Goal: Task Accomplishment & Management: Use online tool/utility

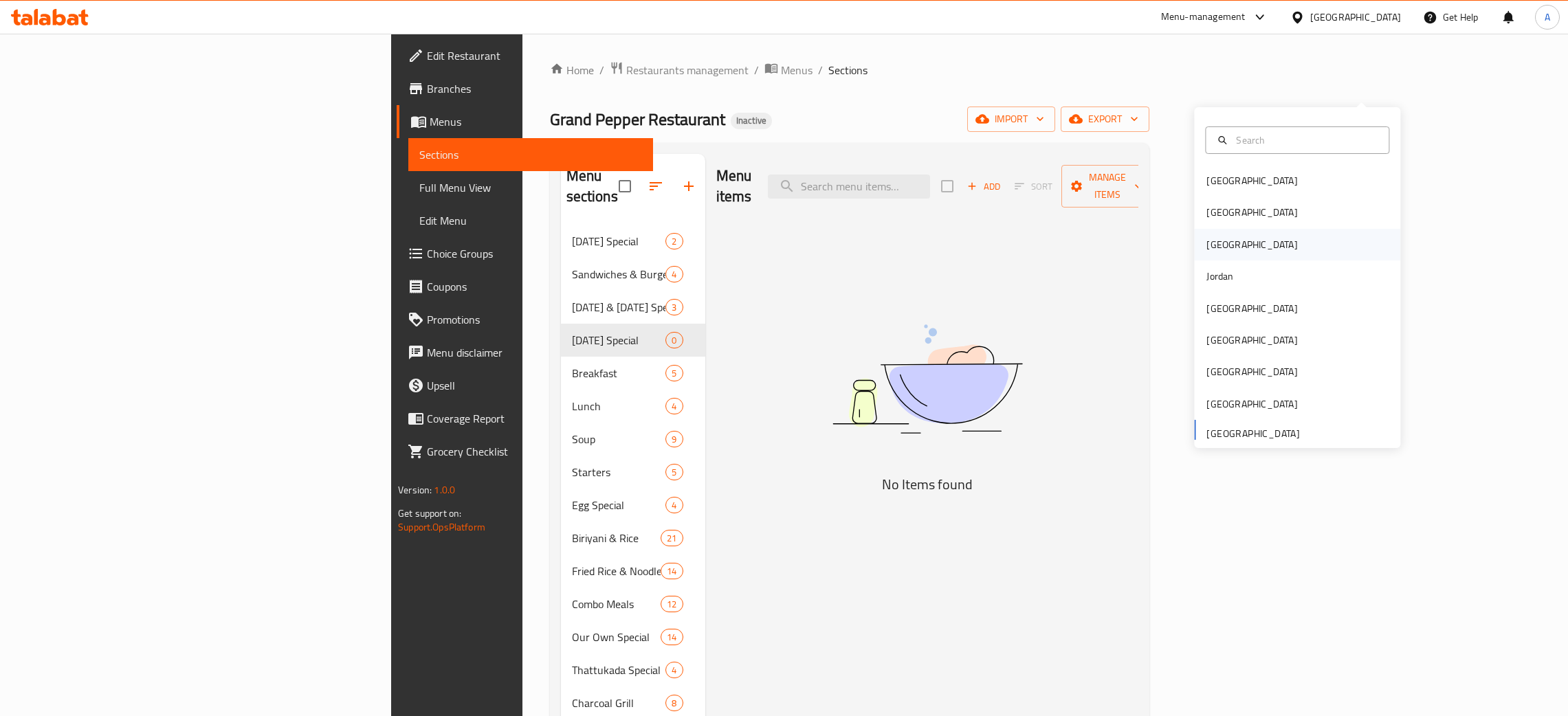
scroll to position [71, 0]
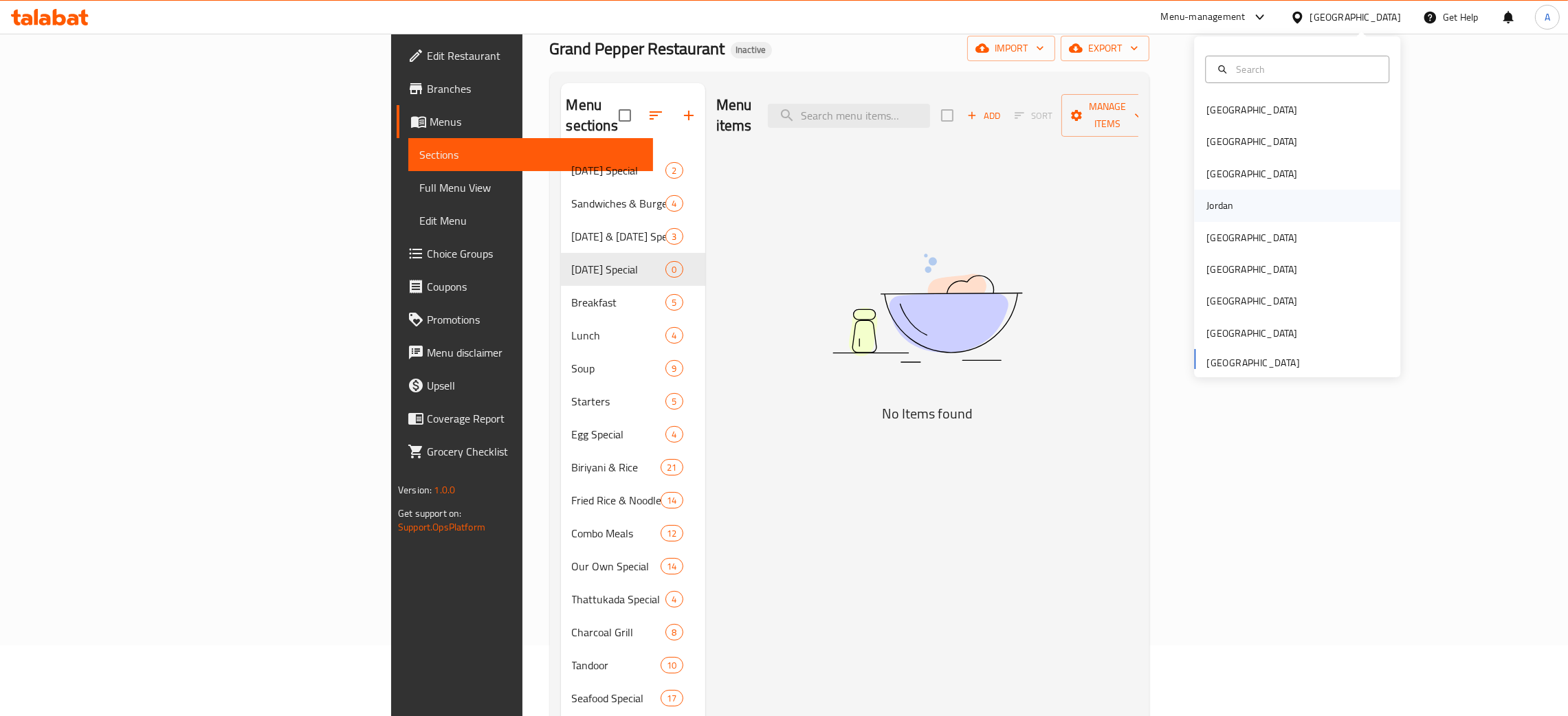
click at [1229, 208] on div "Jordan" at bounding box center [1297, 205] width 206 height 31
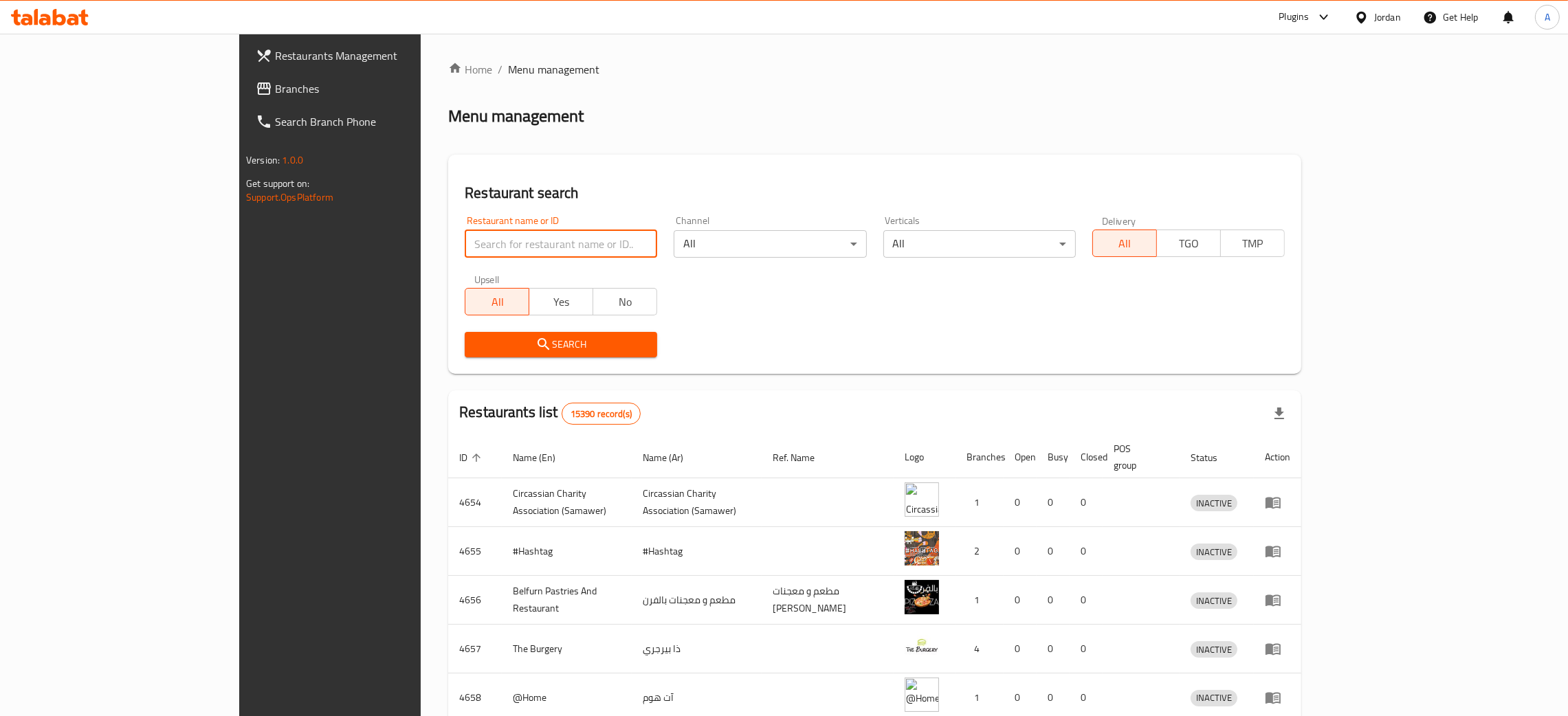
click at [464, 242] on input "search" at bounding box center [561, 244] width 193 height 27
paste input "Gorilla Grip Coffee H"
type input "Gorilla Grip Coffee H"
click button "Search" at bounding box center [561, 344] width 193 height 25
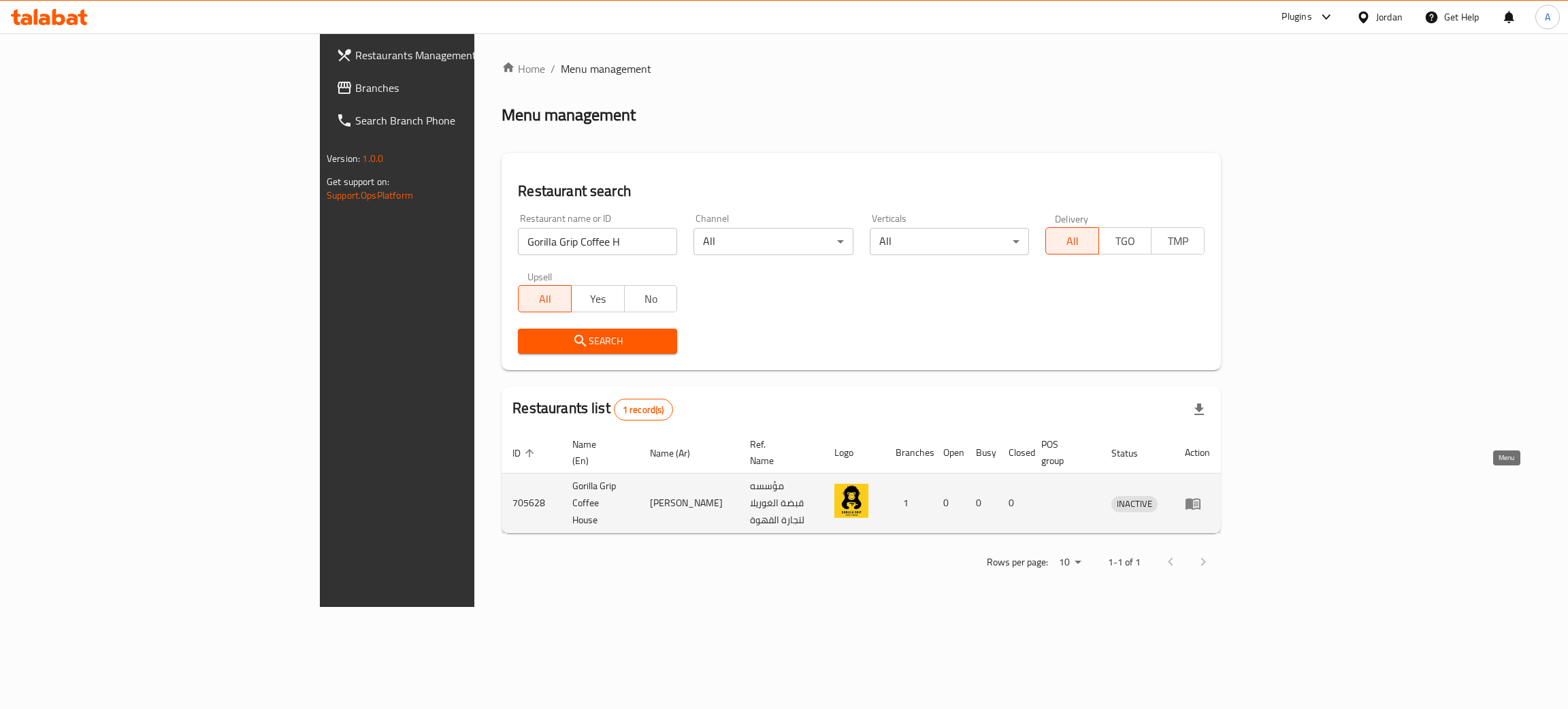
click at [1201, 495] on icon "enhanced table" at bounding box center [1192, 503] width 16 height 16
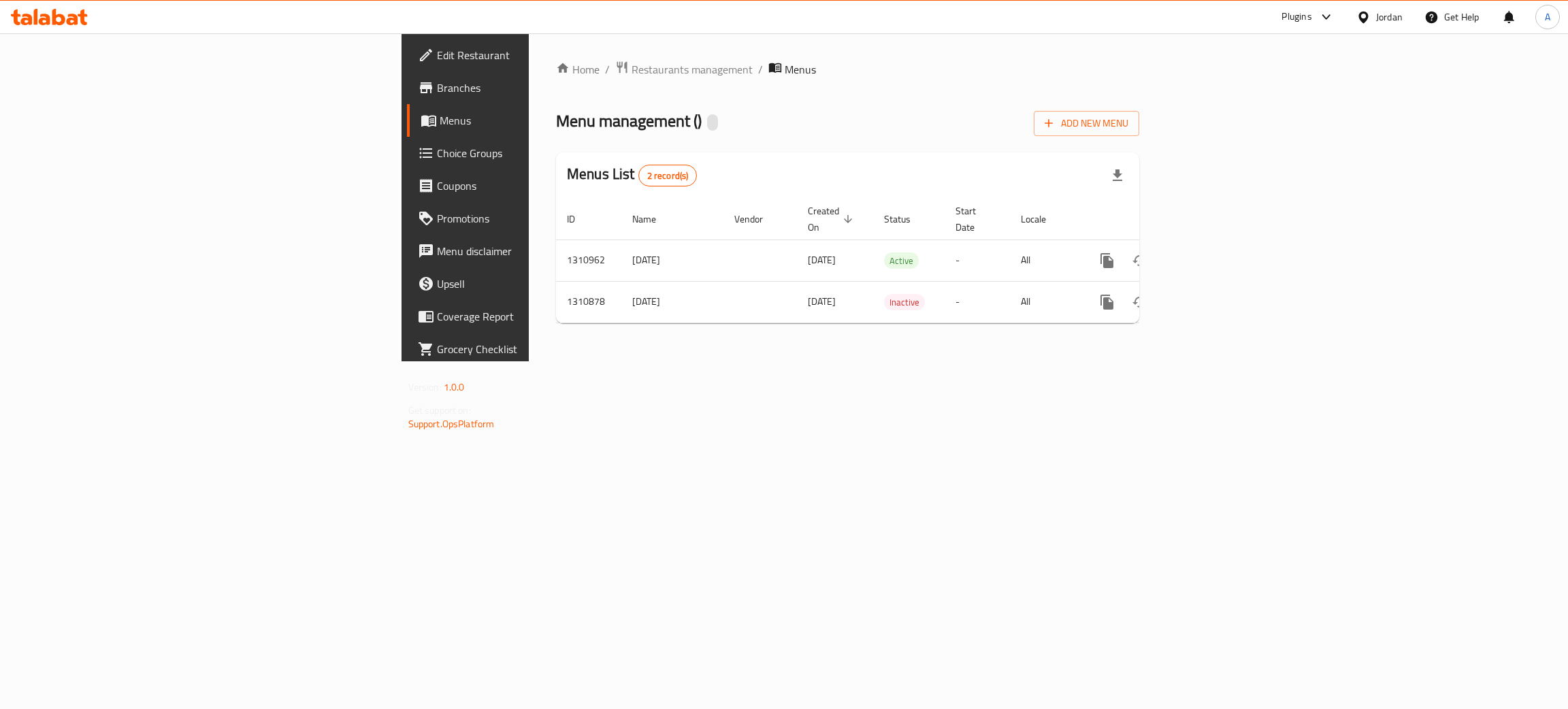
click at [437, 47] on span "Edit Restaurant" at bounding box center [545, 55] width 216 height 16
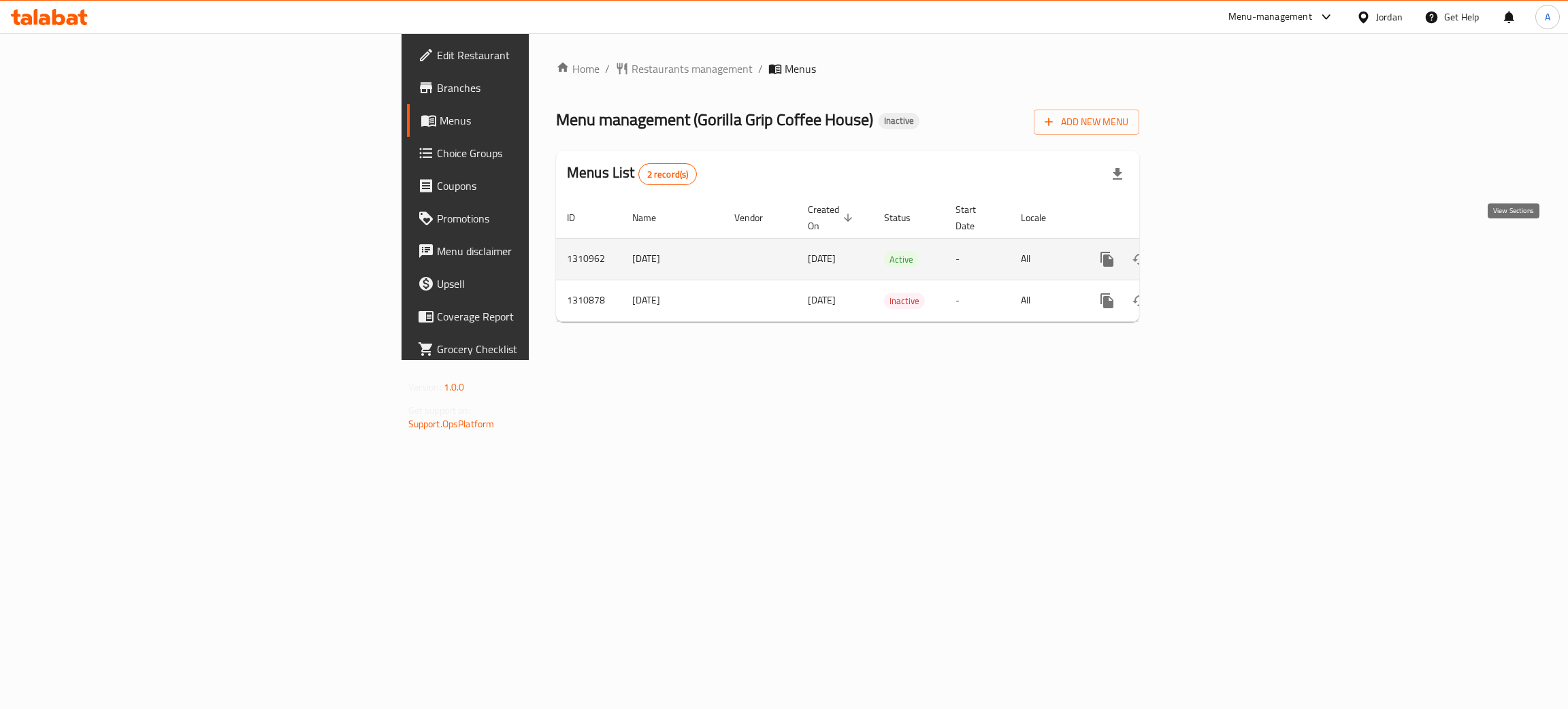
click at [1213, 251] on icon "enhanced table" at bounding box center [1205, 259] width 16 height 16
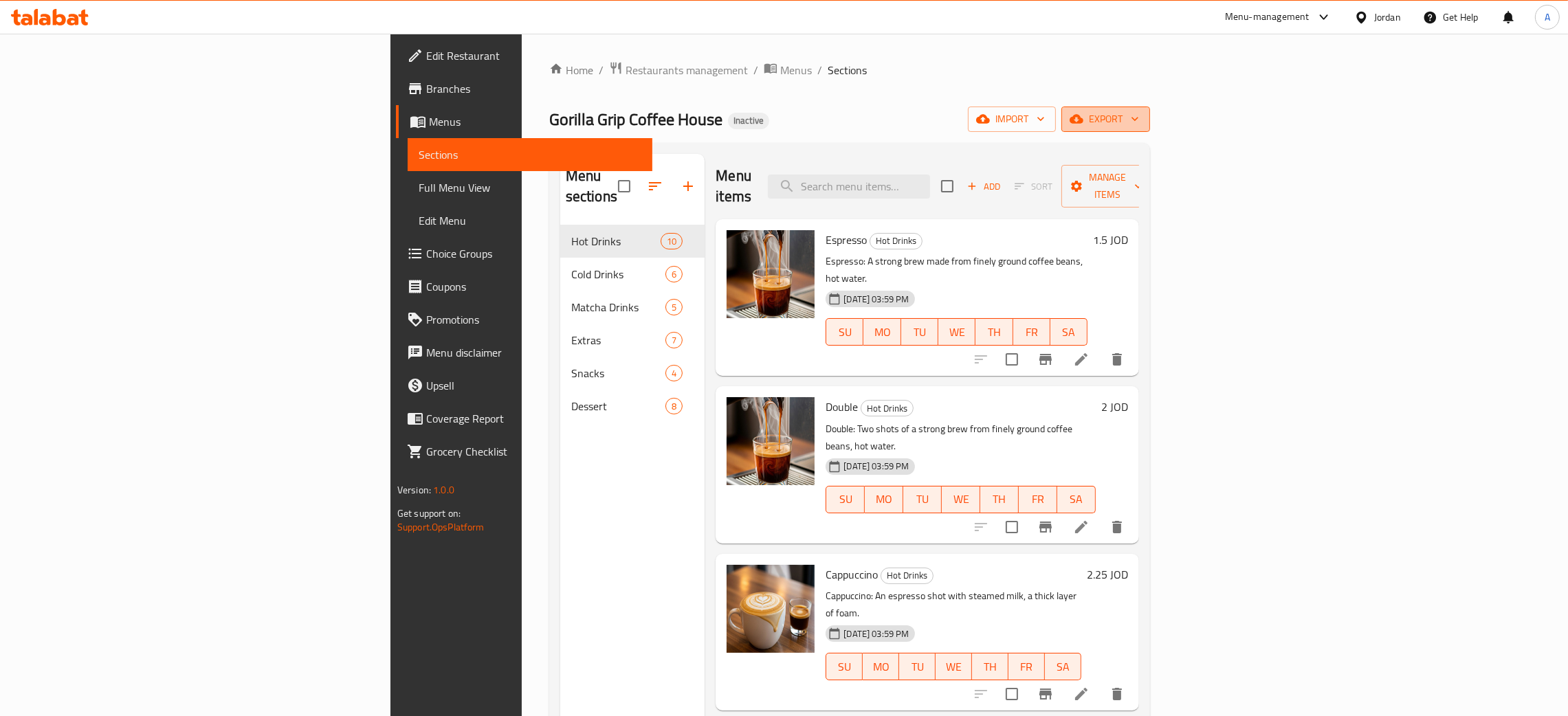
click at [1142, 116] on icon "button" at bounding box center [1135, 119] width 14 height 14
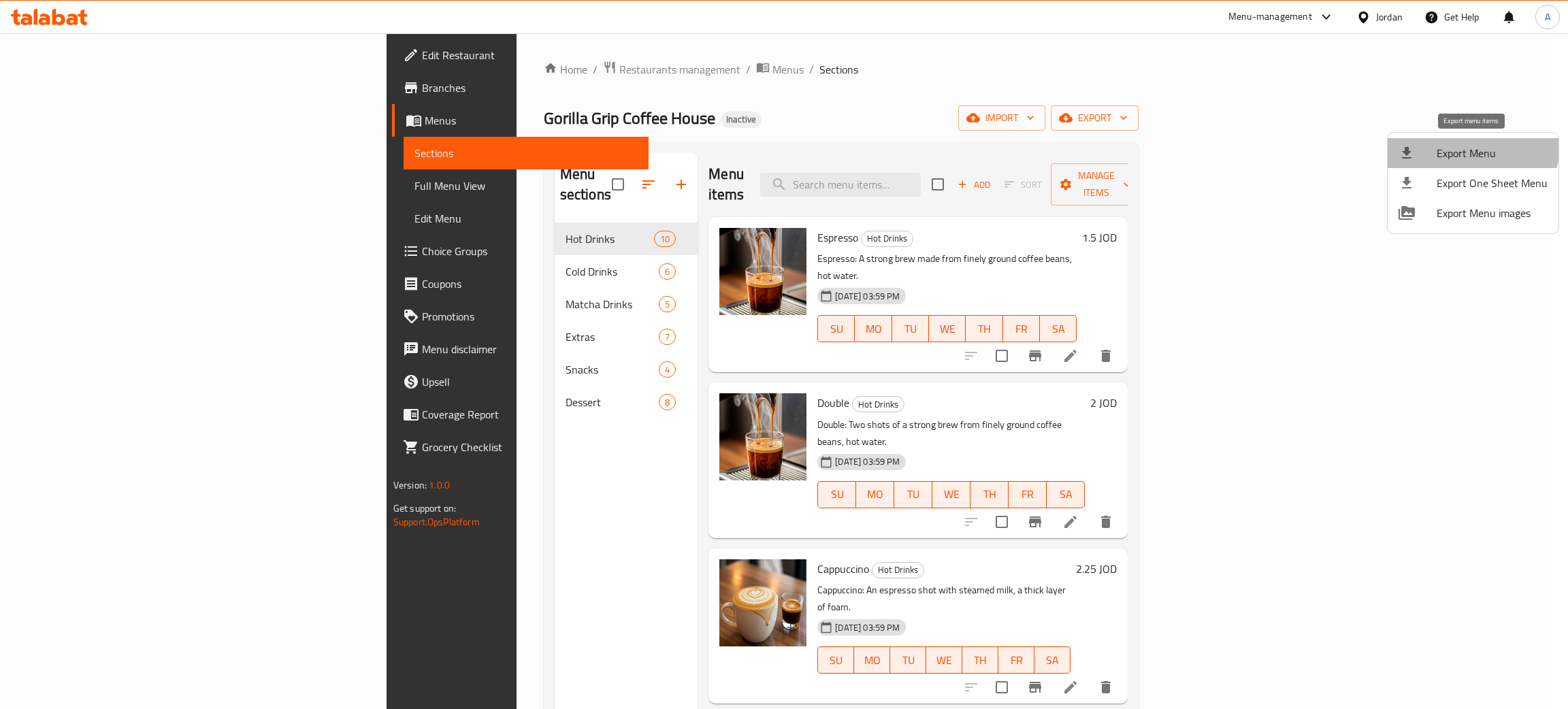
click at [1469, 144] on span "Export Menu" at bounding box center [1492, 152] width 111 height 16
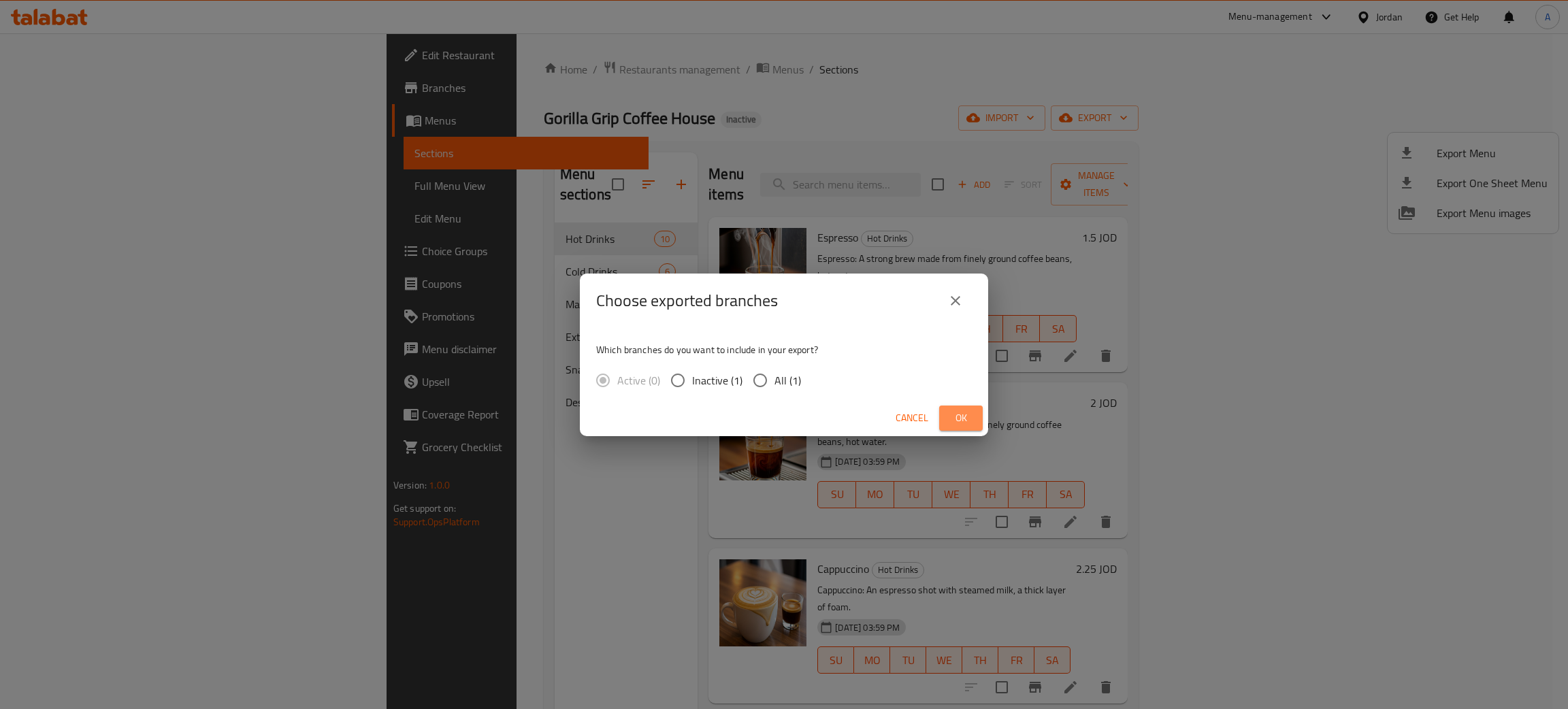
click at [965, 418] on span "Ok" at bounding box center [961, 418] width 22 height 17
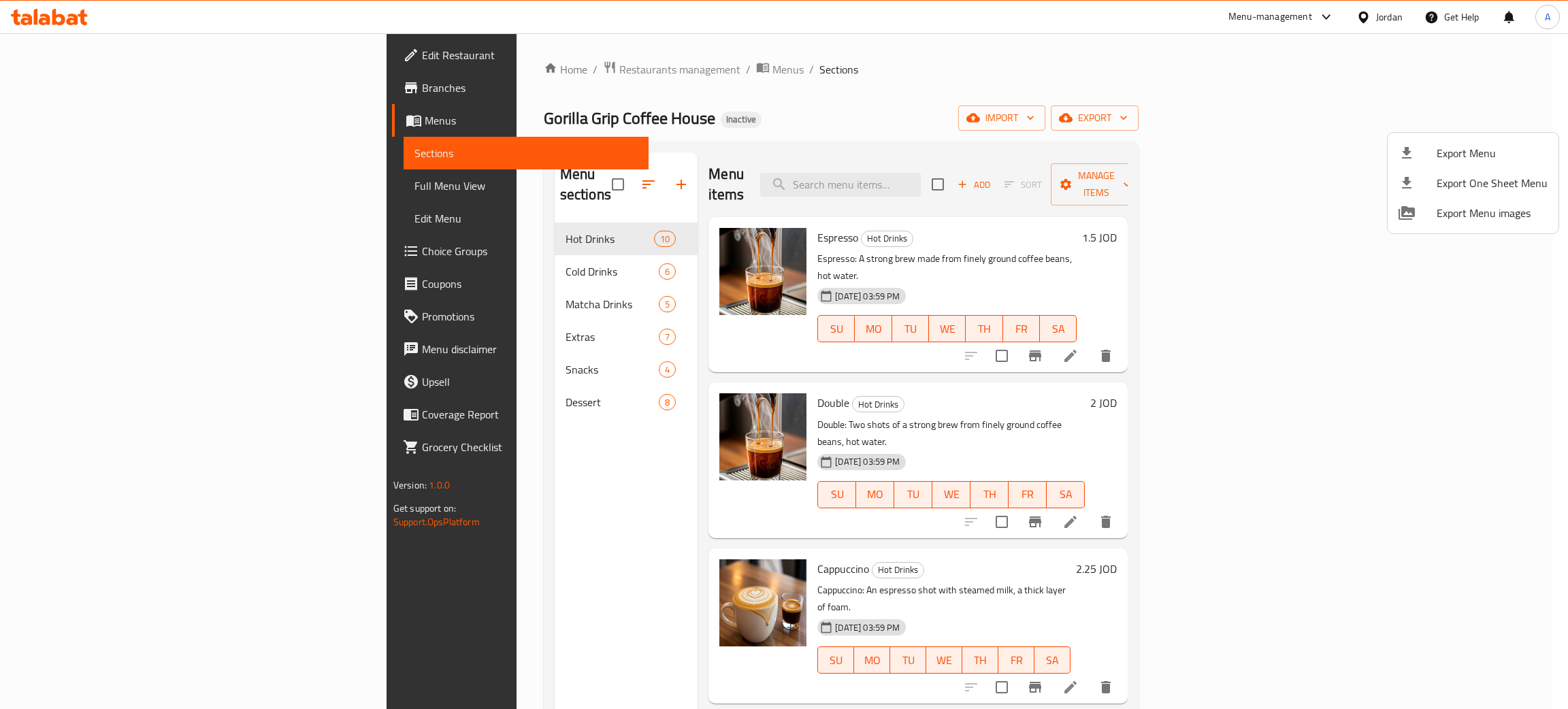
click at [1389, 16] on div at bounding box center [784, 354] width 1568 height 709
click at [1381, 12] on div "Jordan" at bounding box center [1390, 17] width 27 height 15
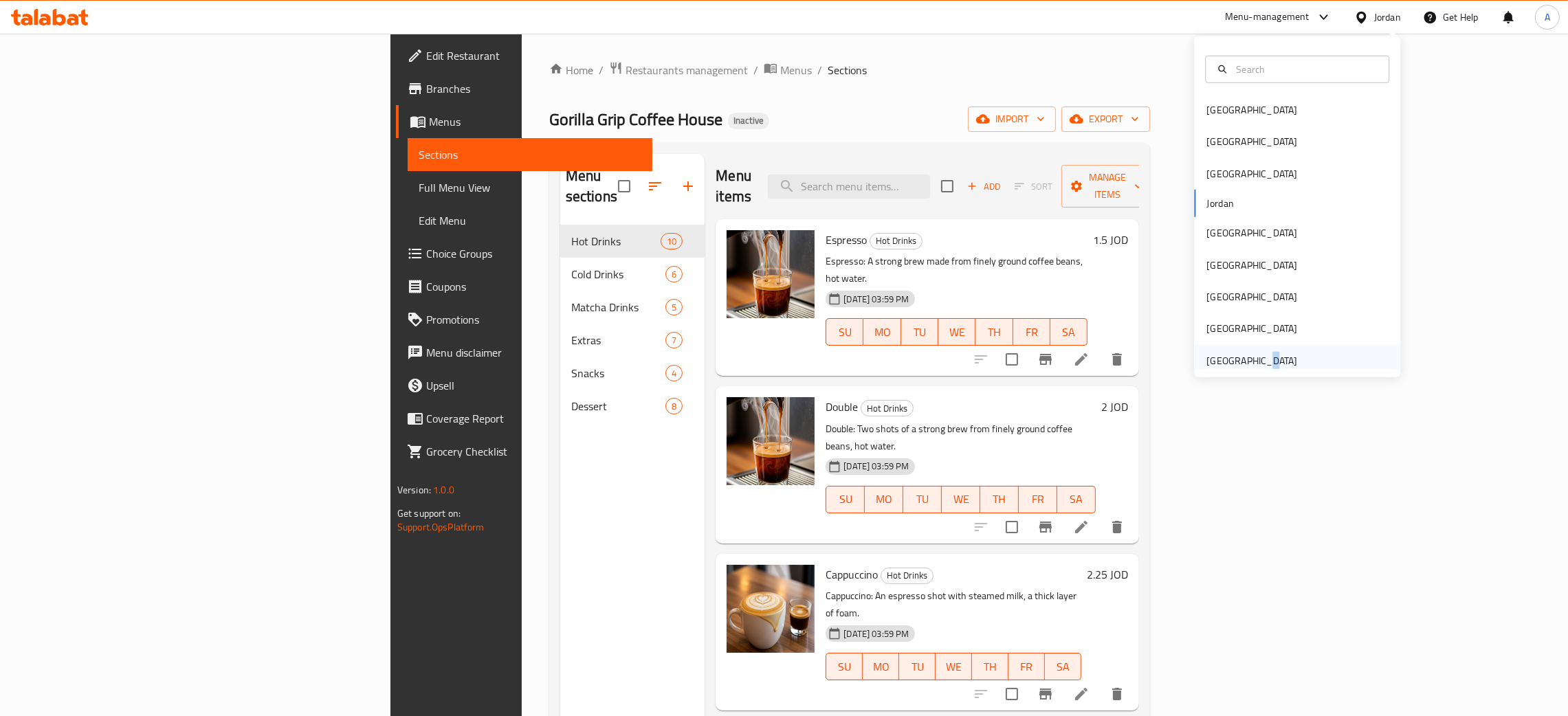
click at [1245, 354] on div "[GEOGRAPHIC_DATA]" at bounding box center [1251, 361] width 91 height 16
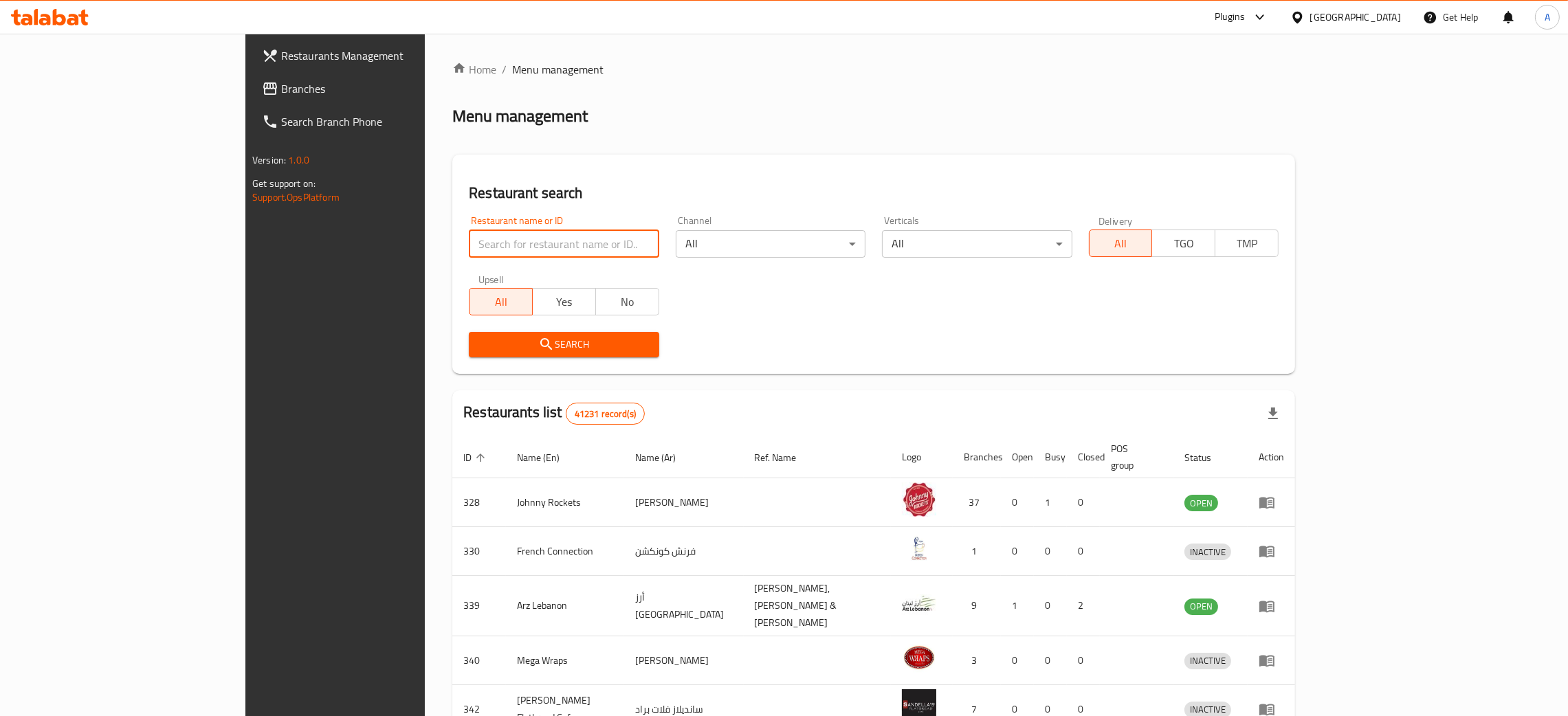
click at [469, 246] on input "search" at bounding box center [564, 244] width 190 height 27
paste input "Al Shawayah Al Thahb"
type input "Al Shawayah Al Thahb"
click button "Search" at bounding box center [564, 344] width 190 height 25
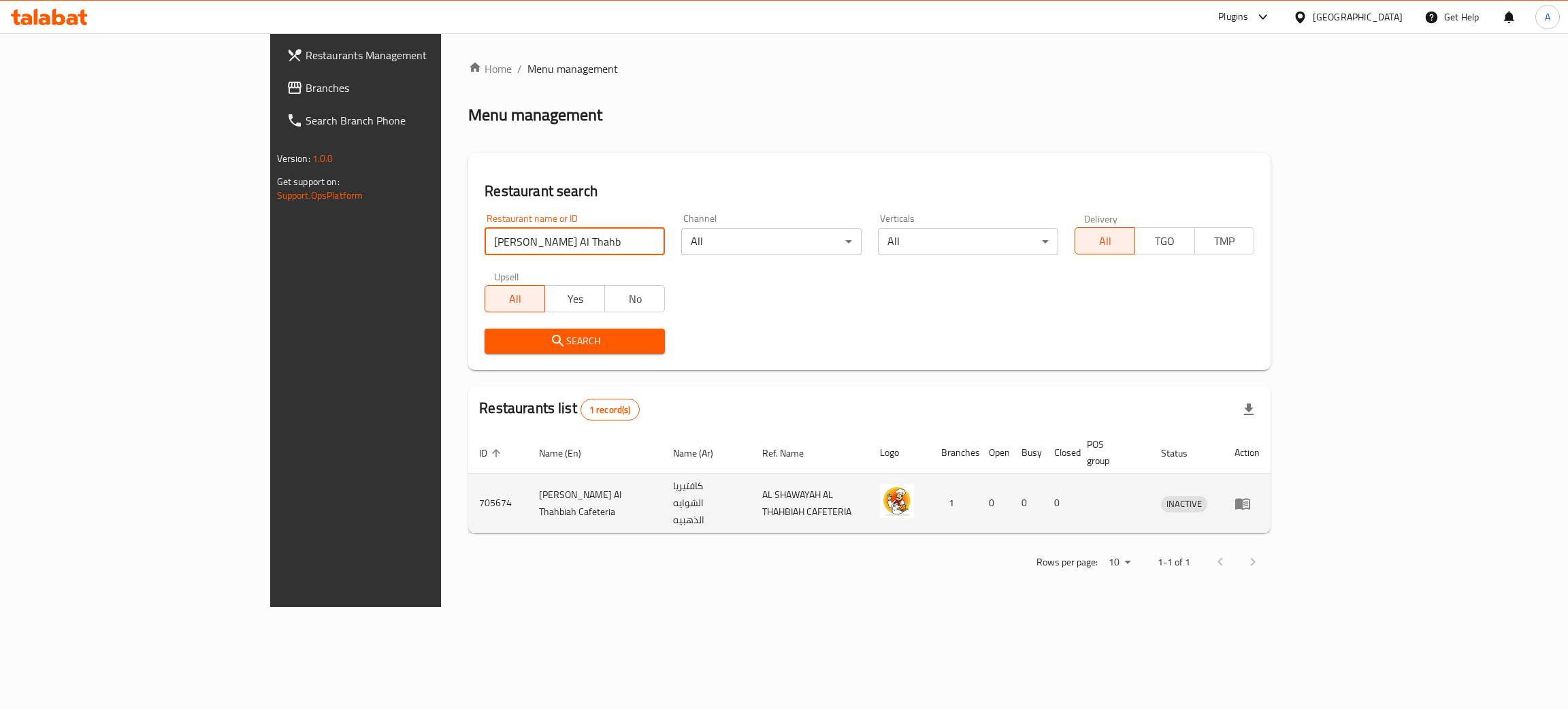
click at [1251, 495] on icon "enhanced table" at bounding box center [1242, 503] width 16 height 16
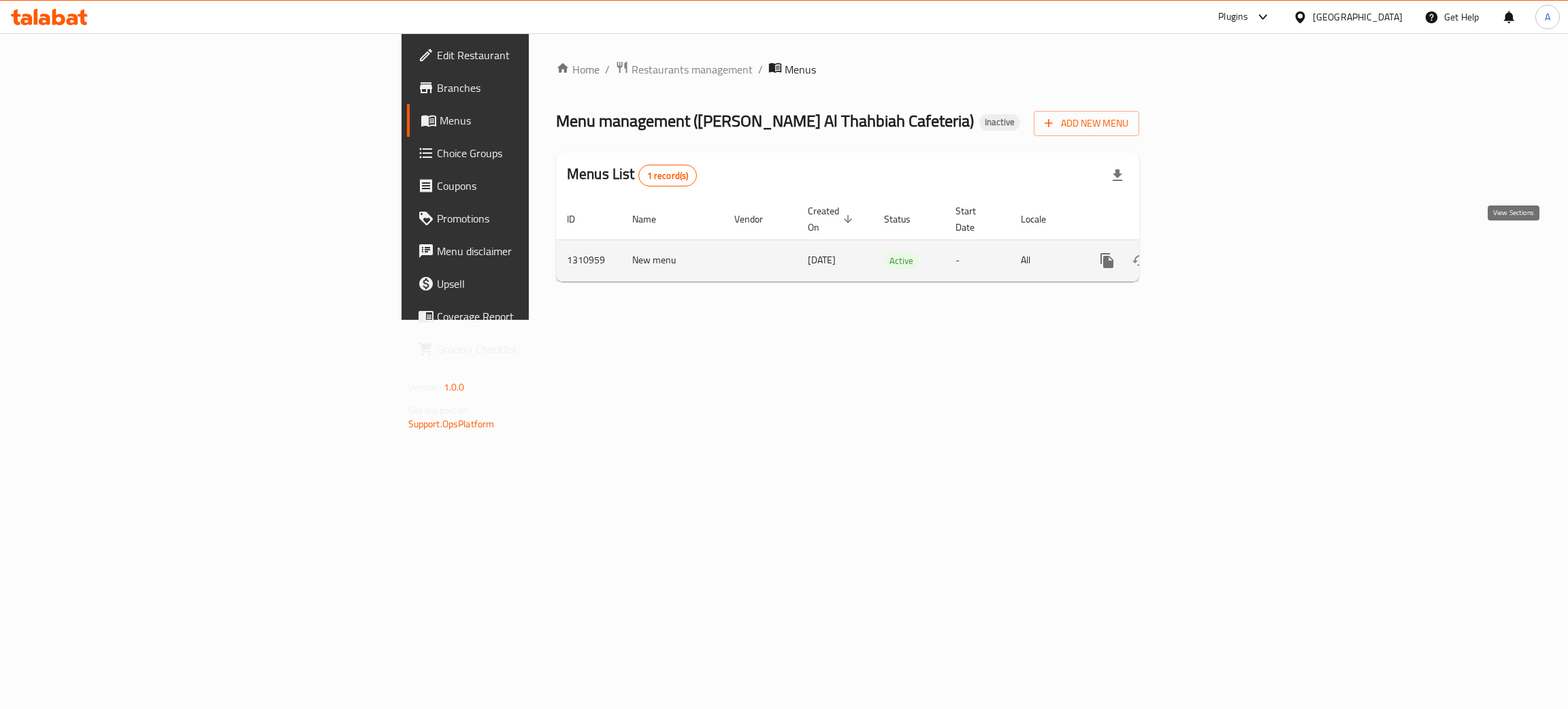
click at [1221, 244] on link "enhanced table" at bounding box center [1206, 260] width 33 height 33
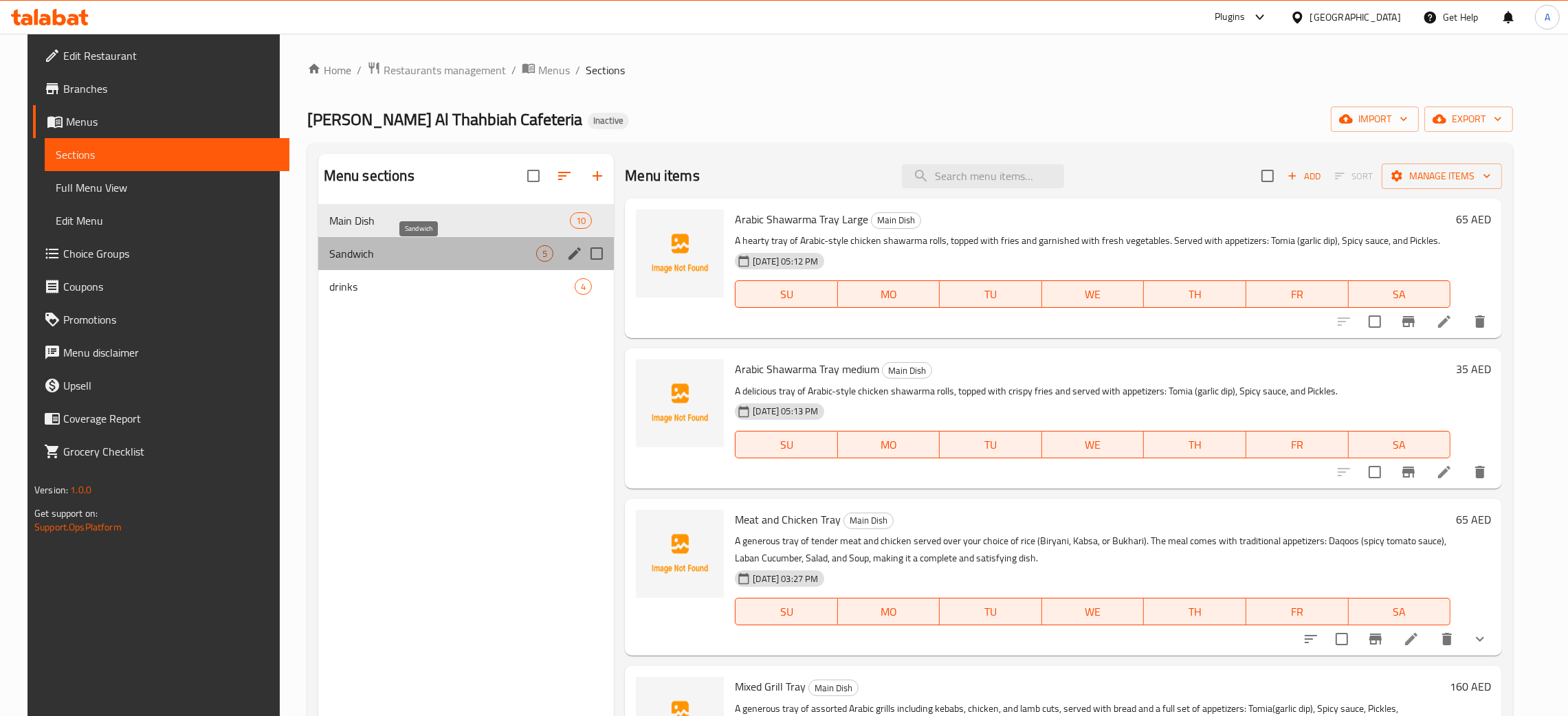
click at [493, 256] on span "Sandwich" at bounding box center [432, 253] width 207 height 17
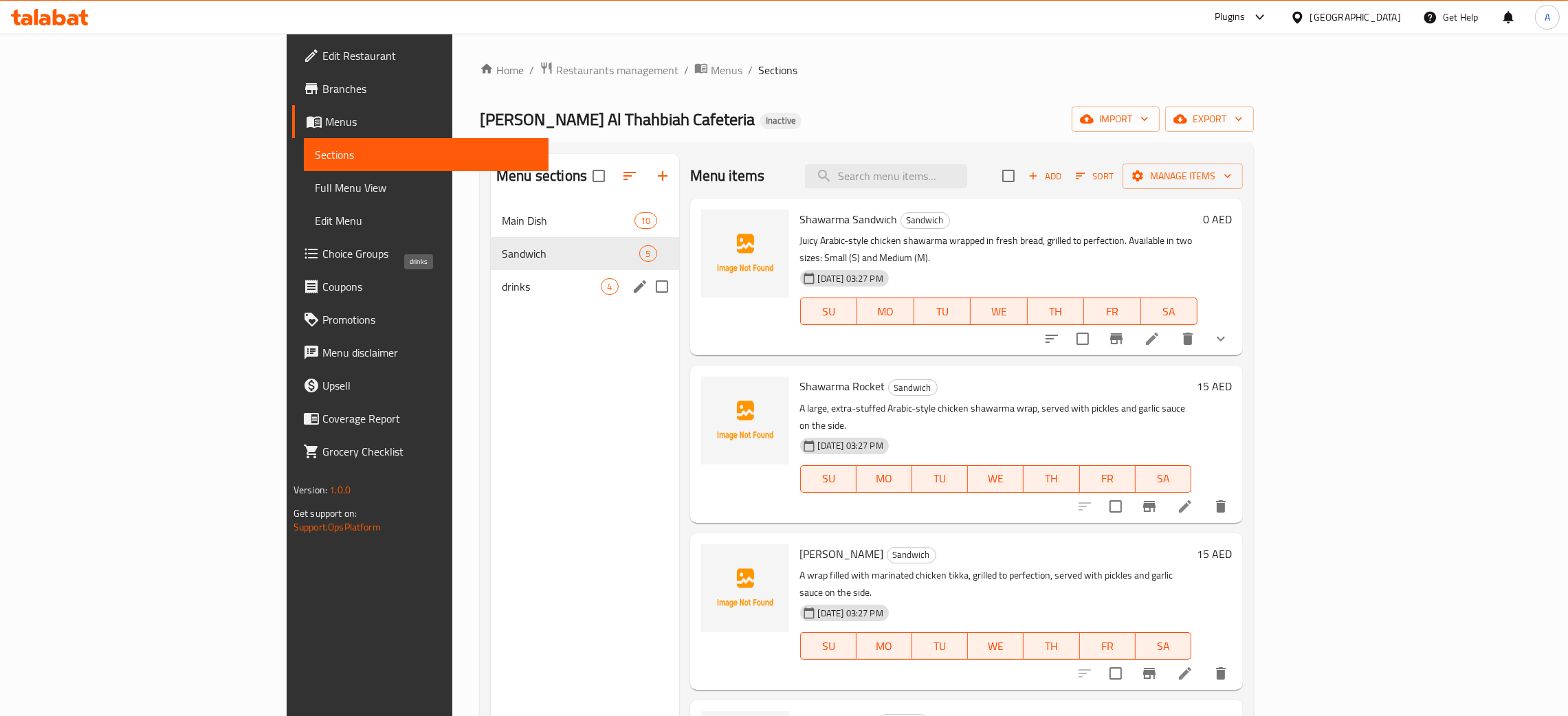
click at [501, 282] on span "drinks" at bounding box center [551, 286] width 99 height 17
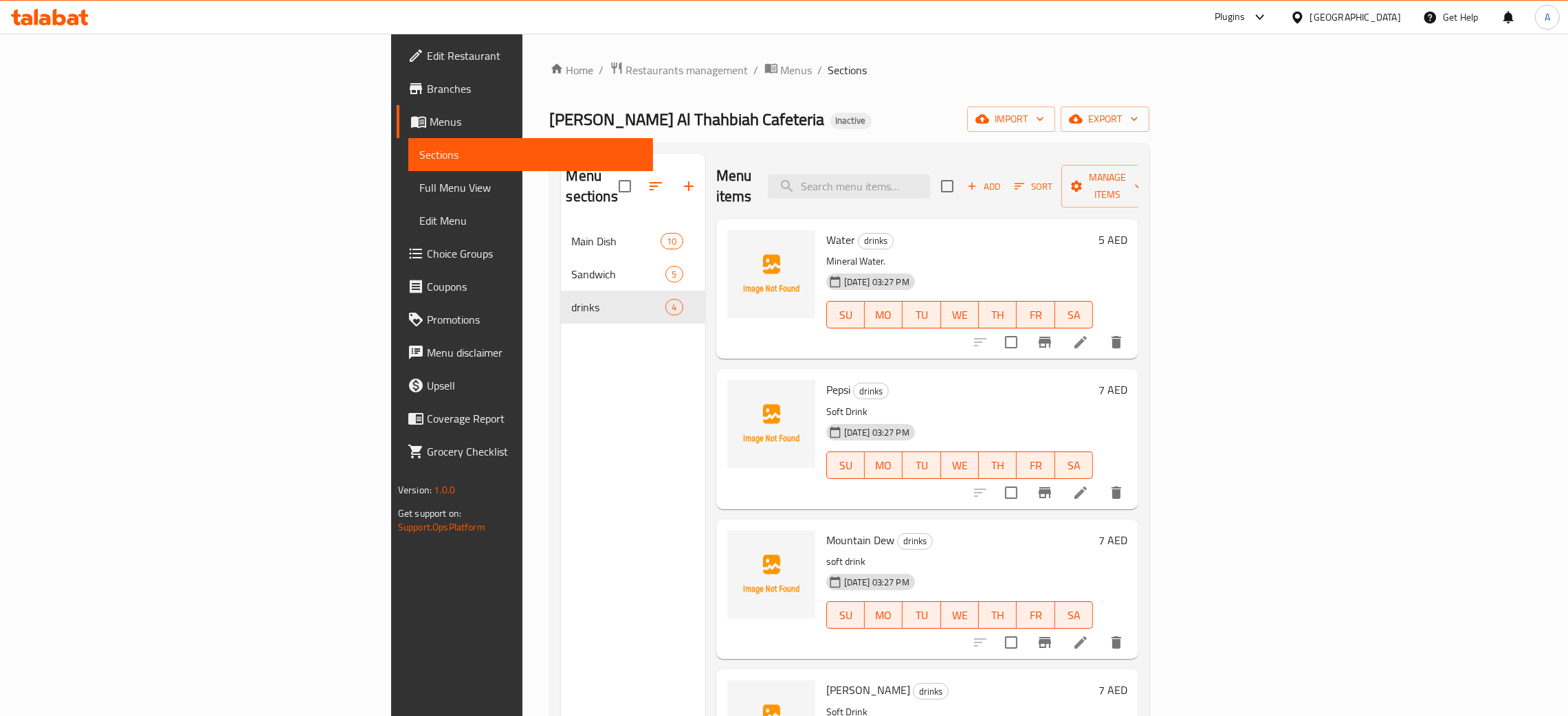
click at [426, 55] on span "Edit Restaurant" at bounding box center [533, 55] width 215 height 17
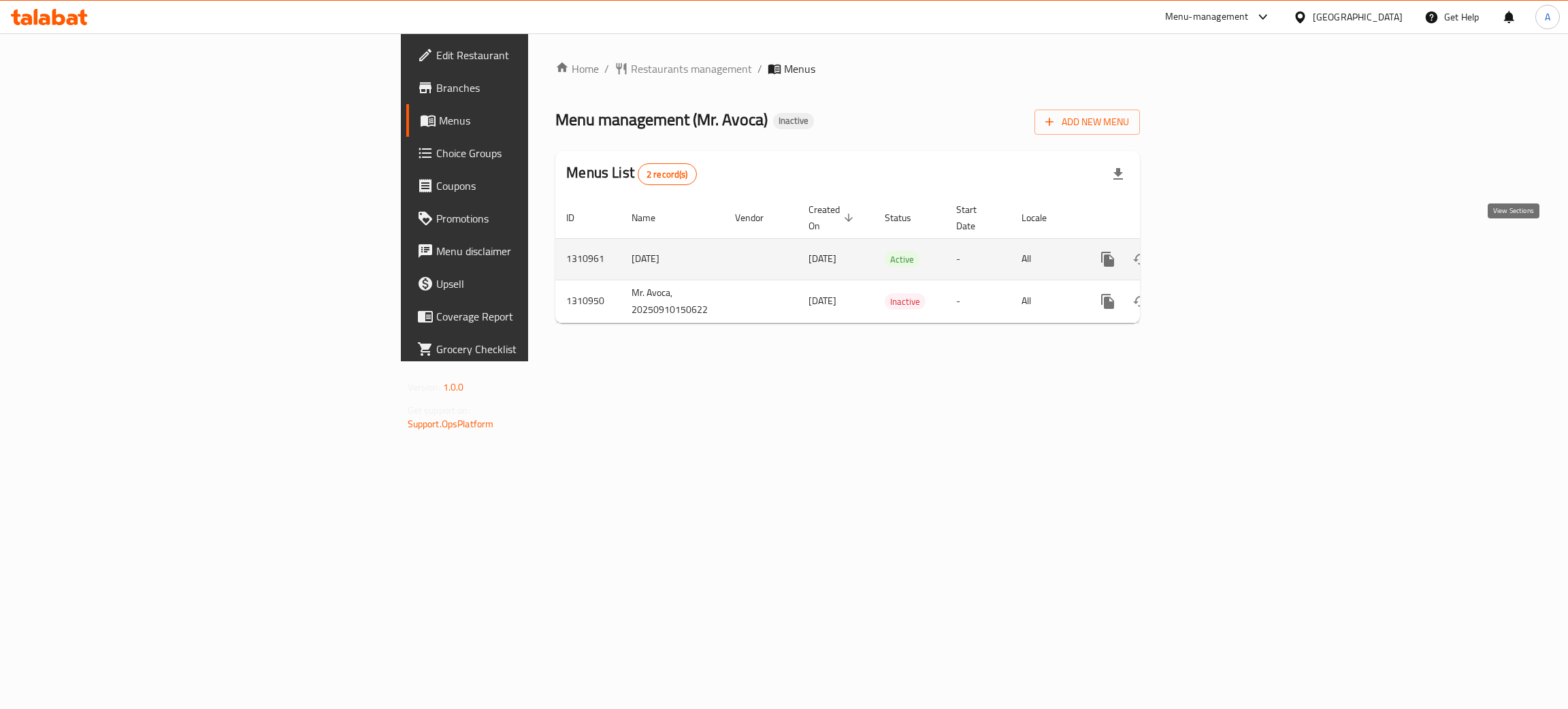
click at [1214, 251] on icon "enhanced table" at bounding box center [1206, 259] width 16 height 16
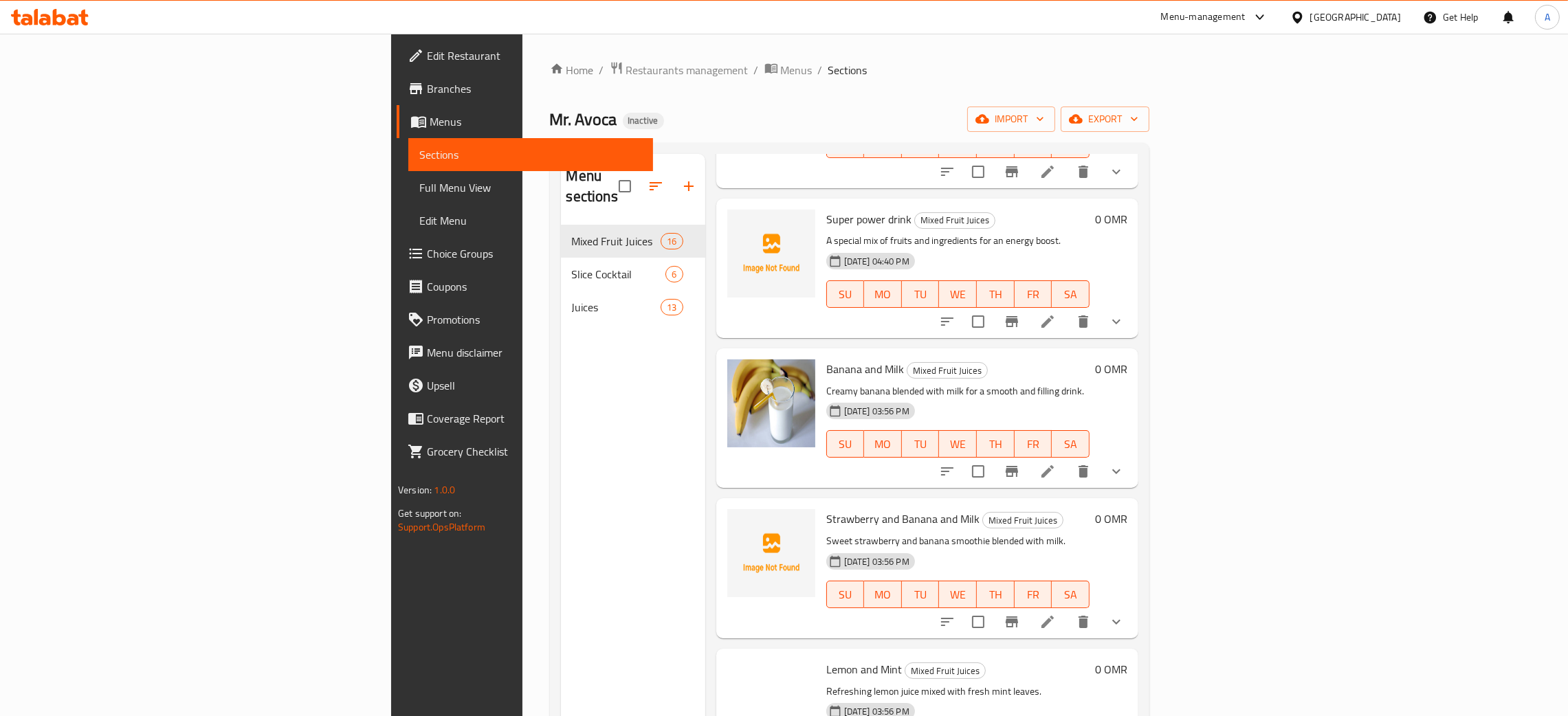
scroll to position [1717, 0]
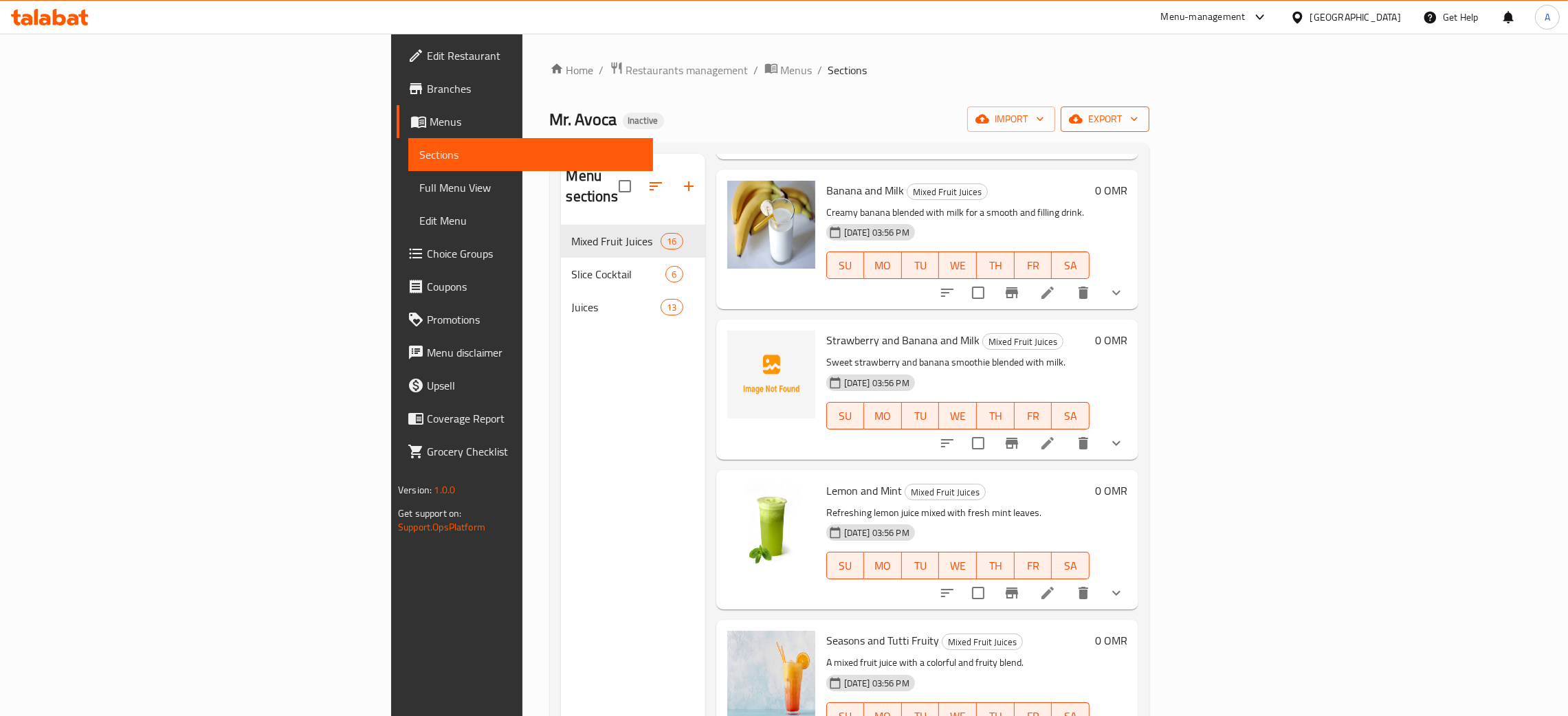
click at [1141, 117] on icon "button" at bounding box center [1134, 119] width 14 height 14
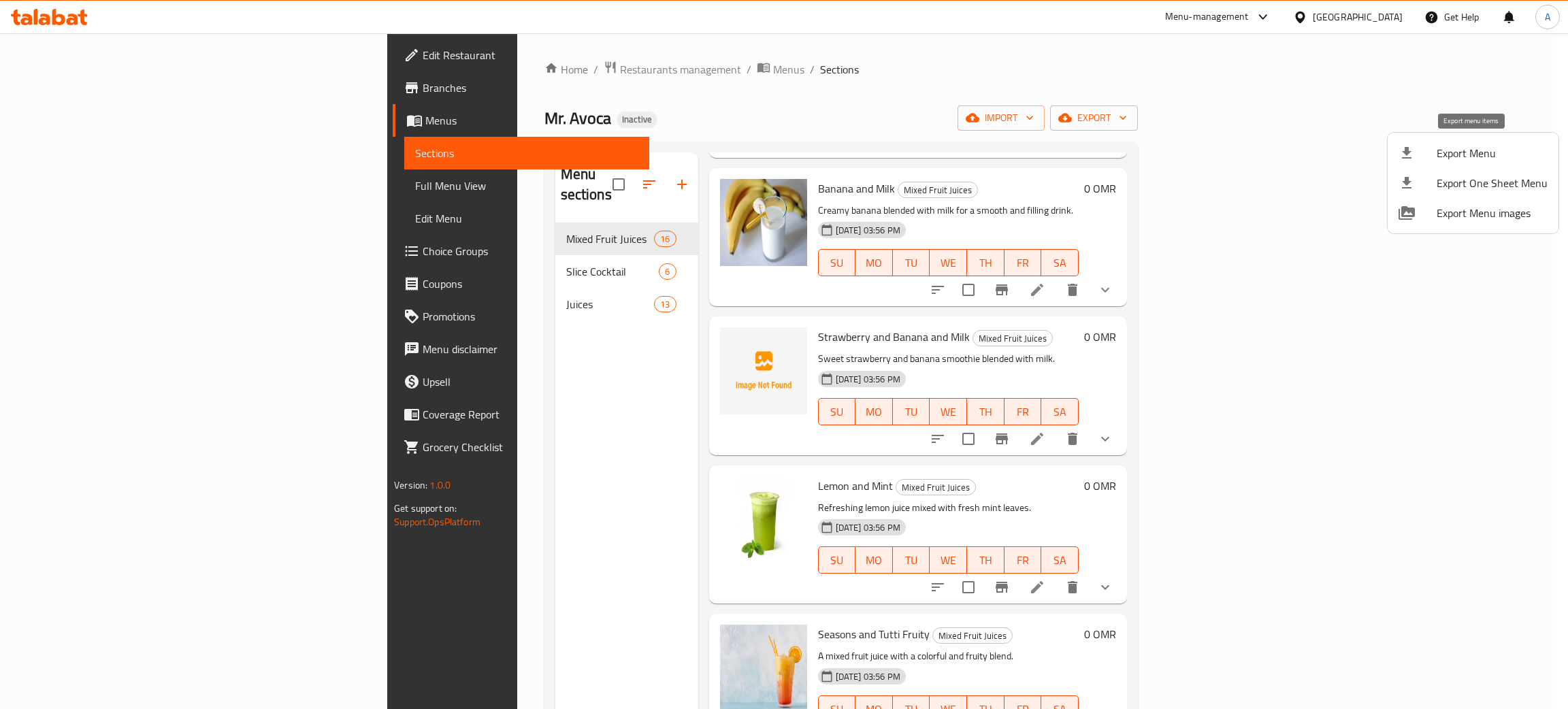
click at [1452, 153] on span "Export Menu" at bounding box center [1492, 152] width 111 height 16
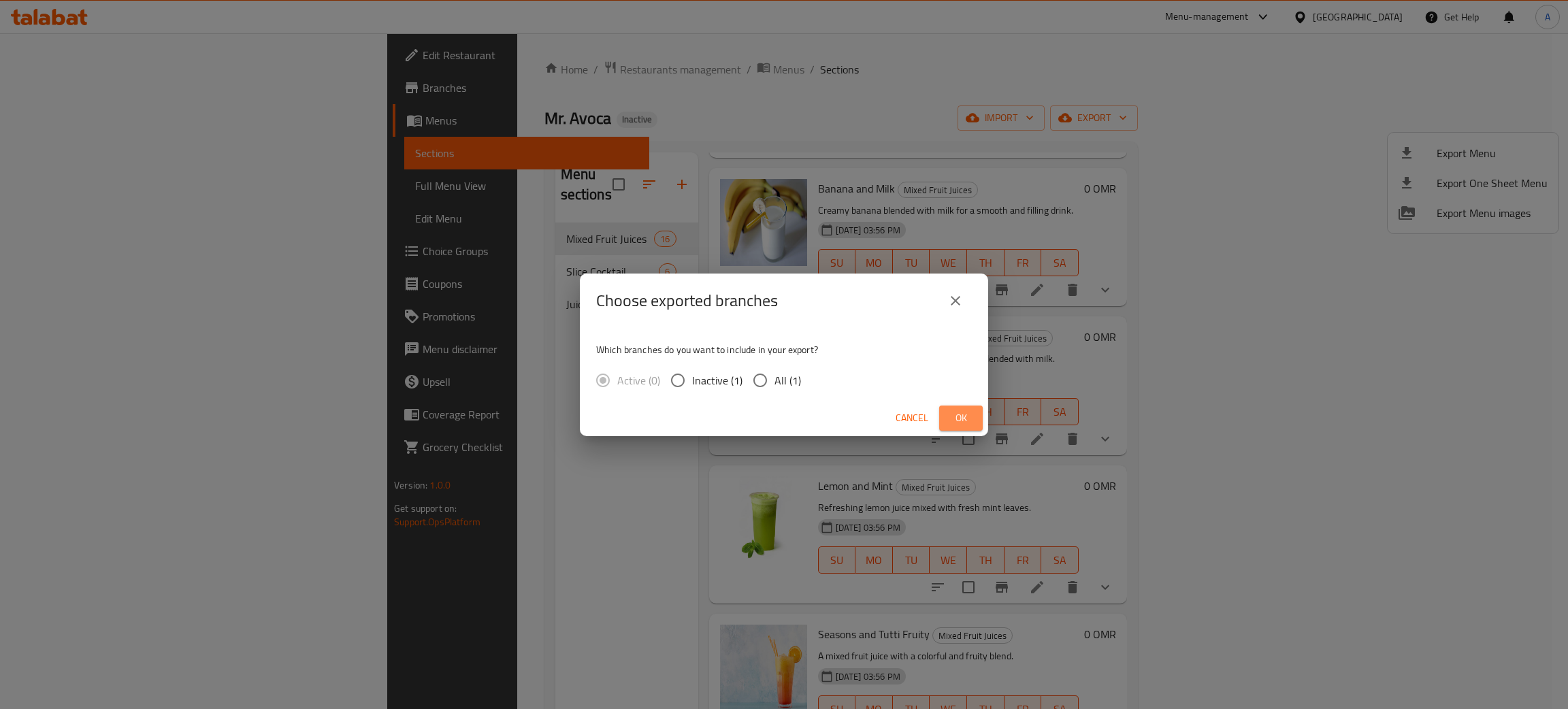
click at [965, 418] on span "Ok" at bounding box center [961, 418] width 22 height 17
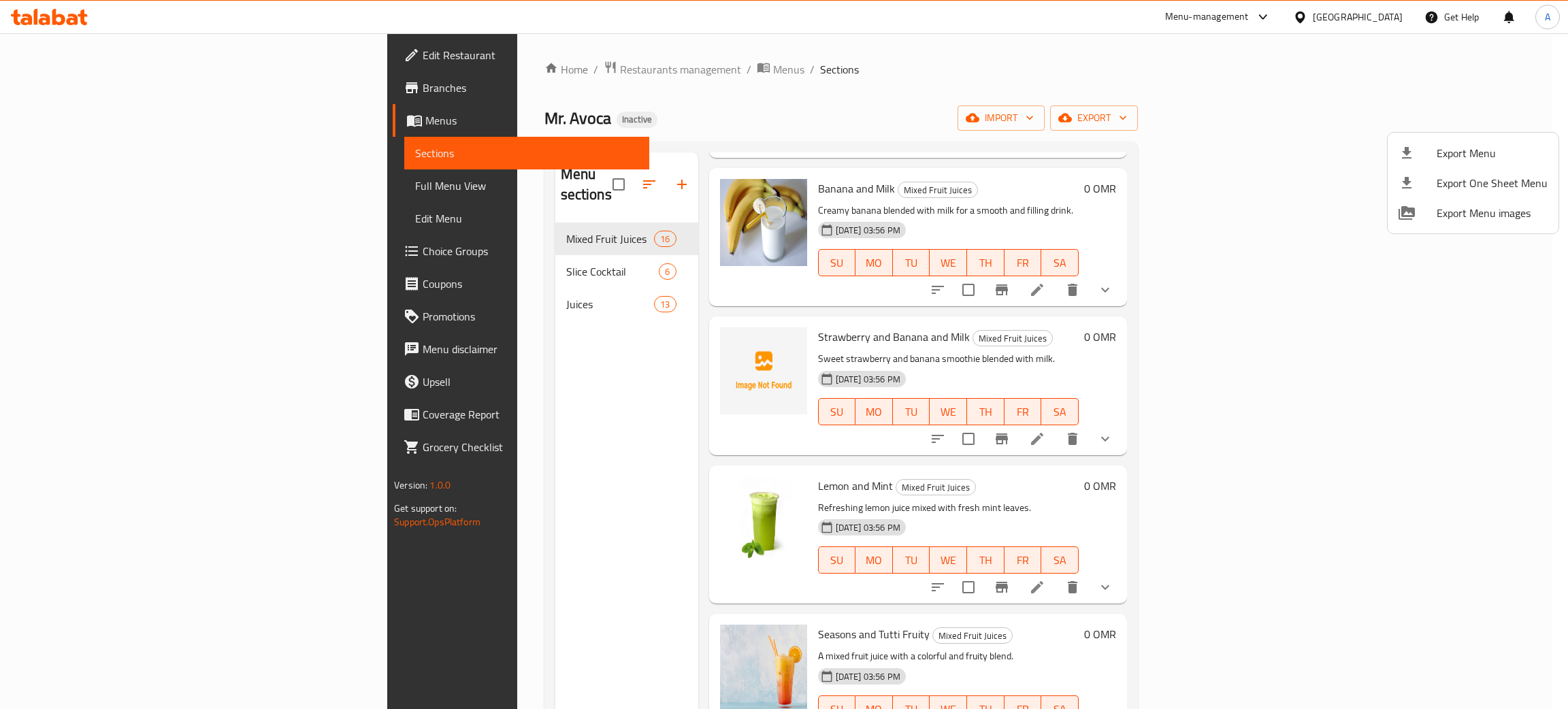
drag, startPoint x: 427, startPoint y: 514, endPoint x: 446, endPoint y: 509, distance: 19.6
click at [427, 514] on div at bounding box center [784, 354] width 1568 height 709
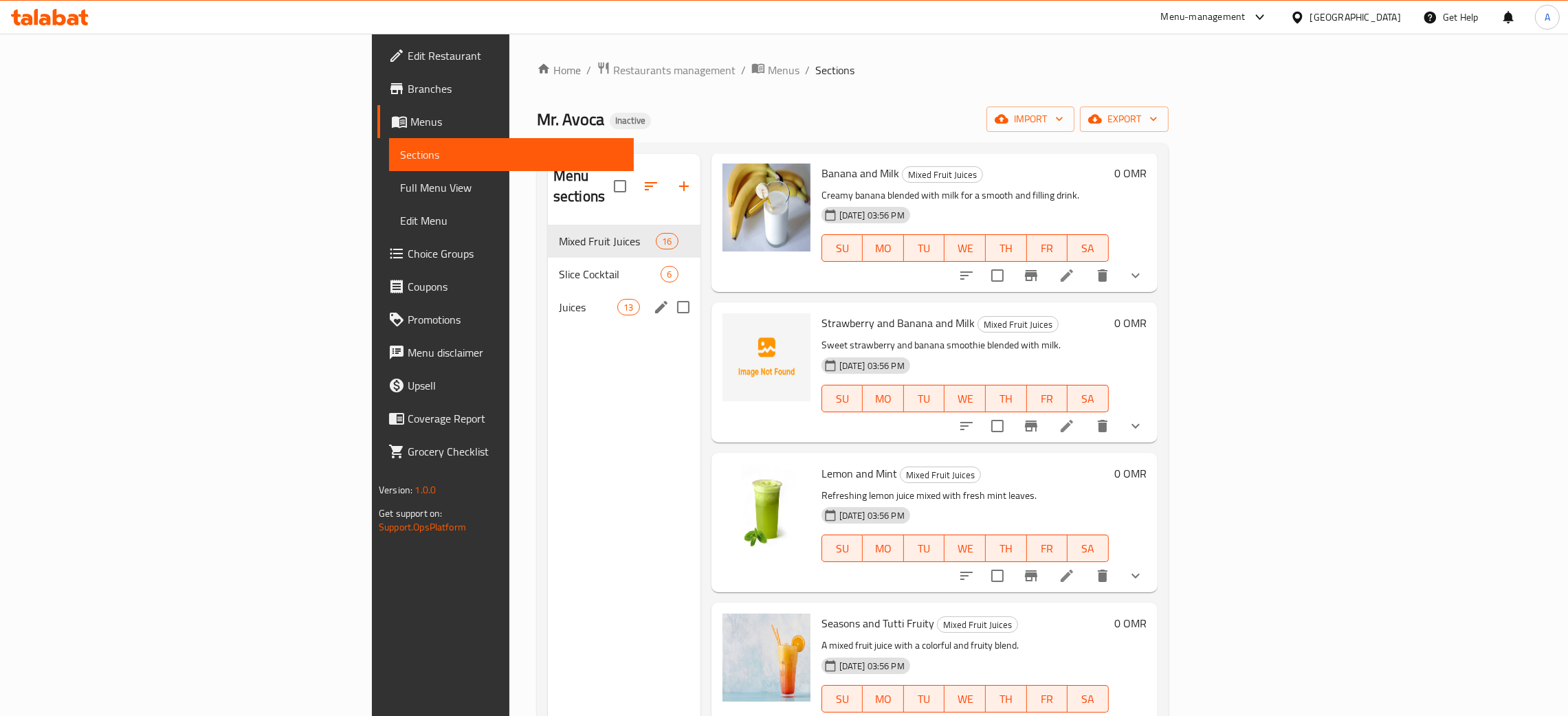
click at [548, 291] on div "Juices 13" at bounding box center [624, 307] width 153 height 33
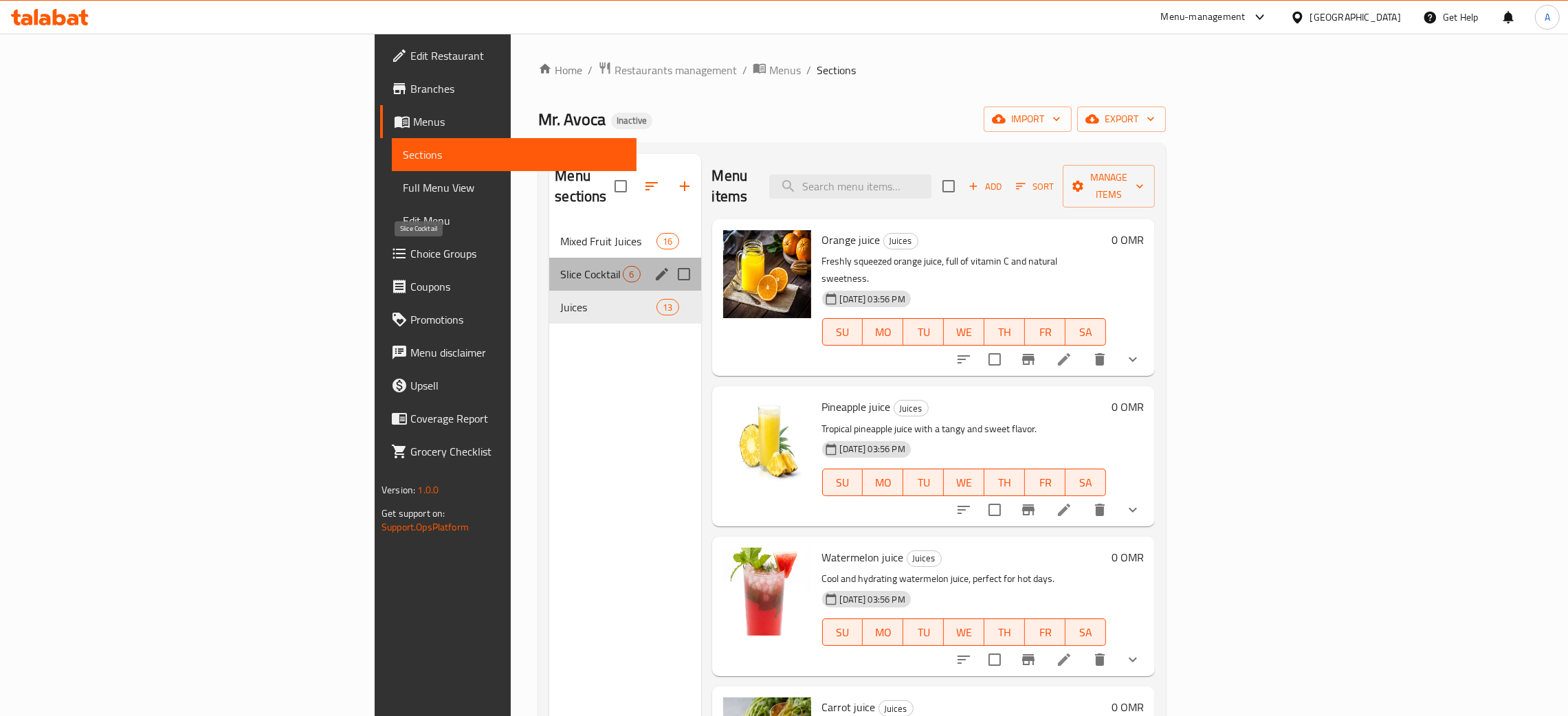
click at [560, 266] on span "Slice Cocktail" at bounding box center [591, 273] width 62 height 17
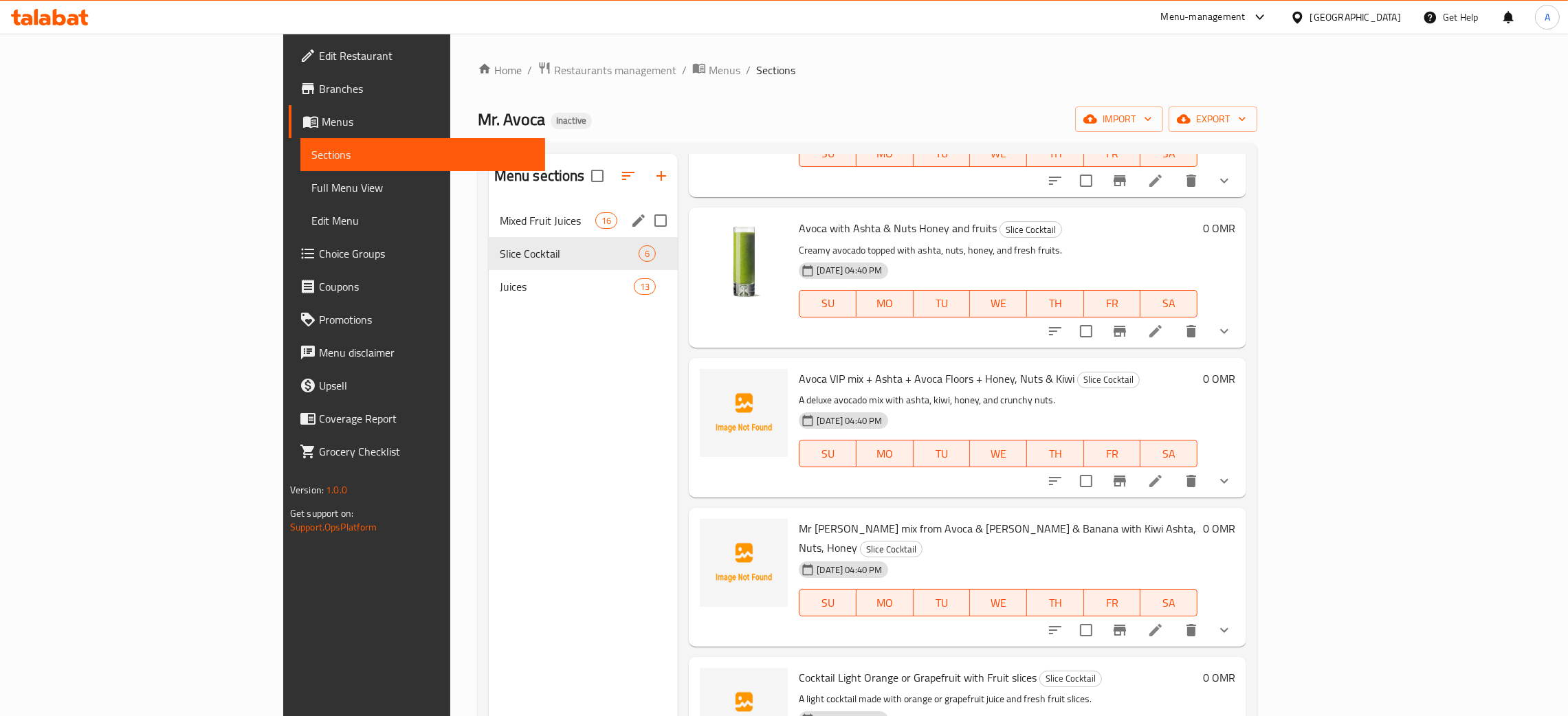
click at [499, 224] on span "Mixed Fruit Juices" at bounding box center [547, 220] width 95 height 17
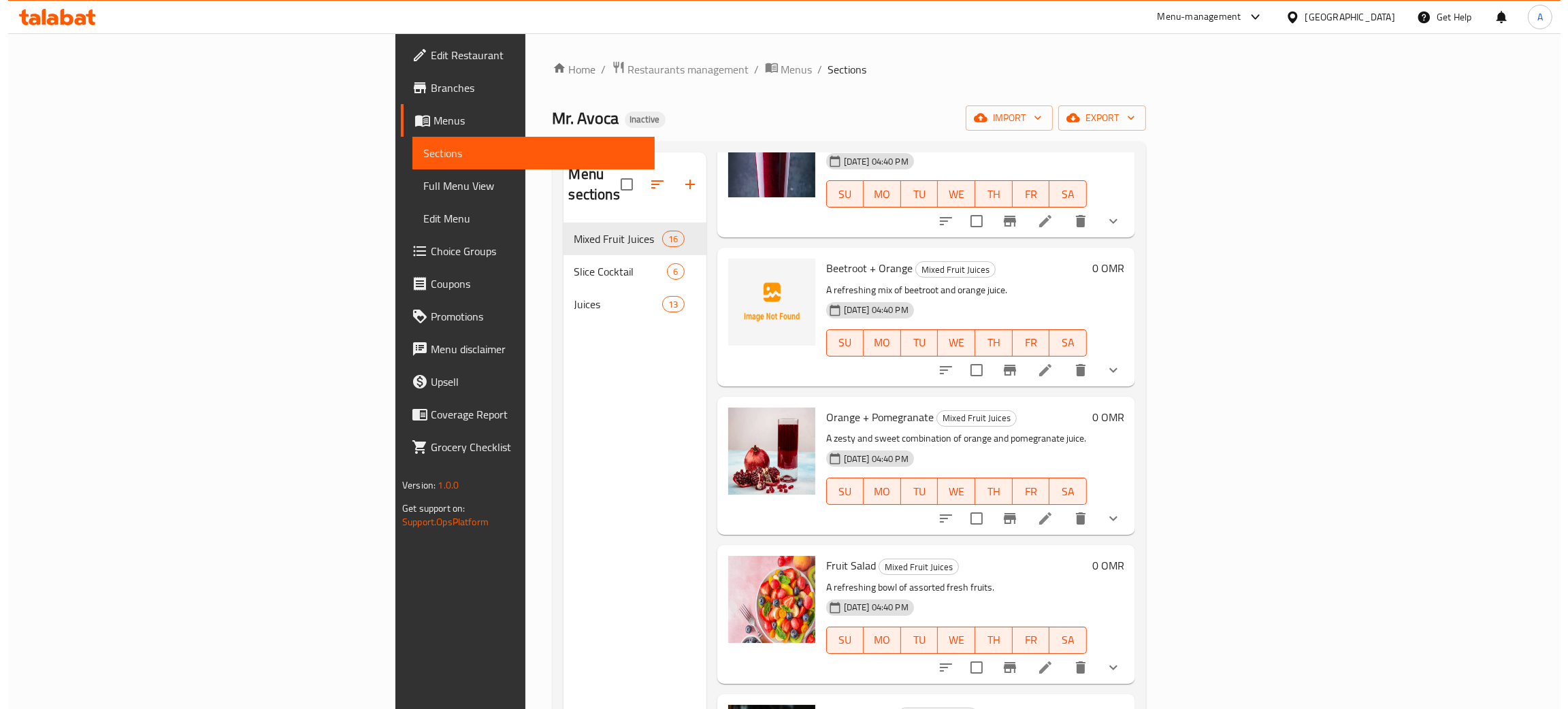
scroll to position [380, 0]
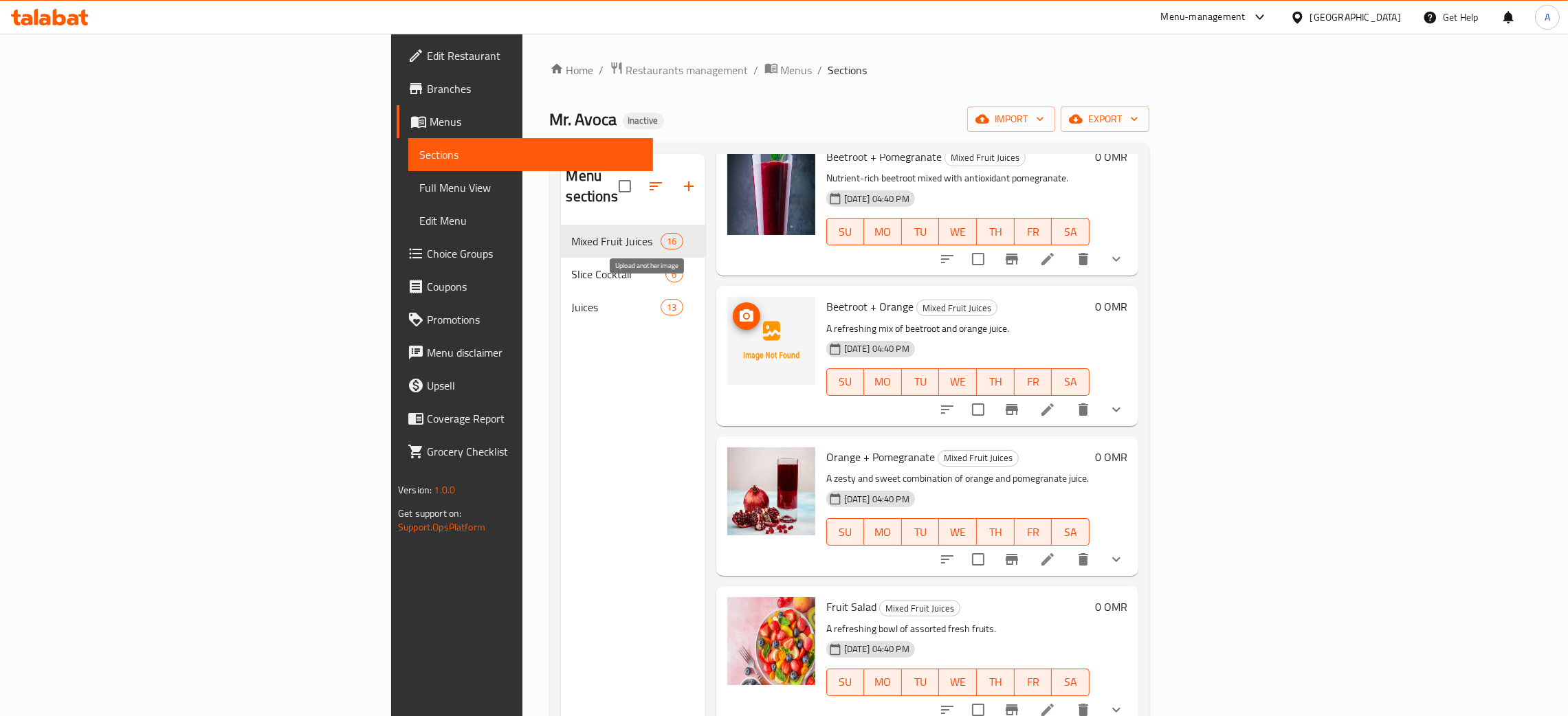
click at [733, 307] on span "upload picture" at bounding box center [747, 315] width 27 height 17
click at [1387, 15] on div "[GEOGRAPHIC_DATA]" at bounding box center [1355, 18] width 91 height 16
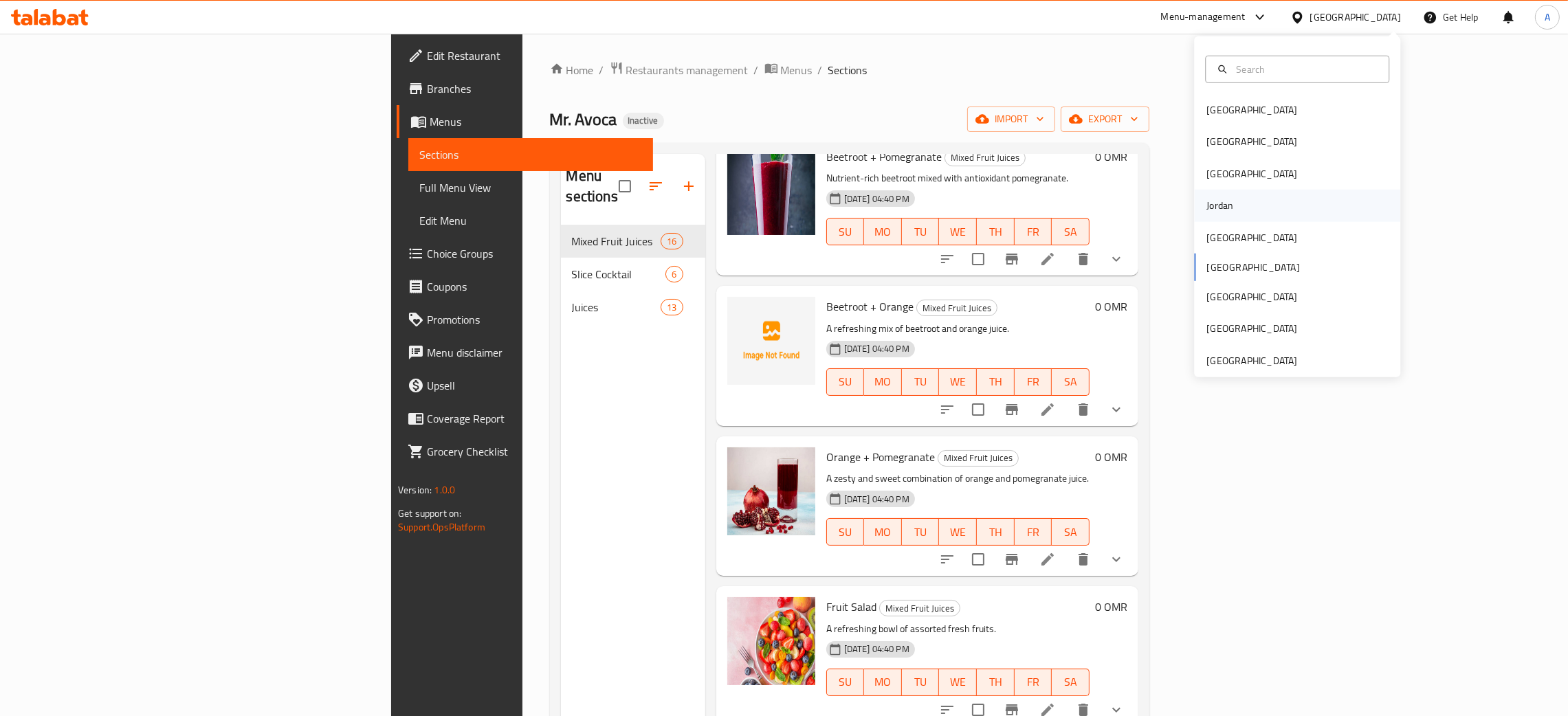
click at [1225, 213] on div "Jordan" at bounding box center [1220, 205] width 49 height 31
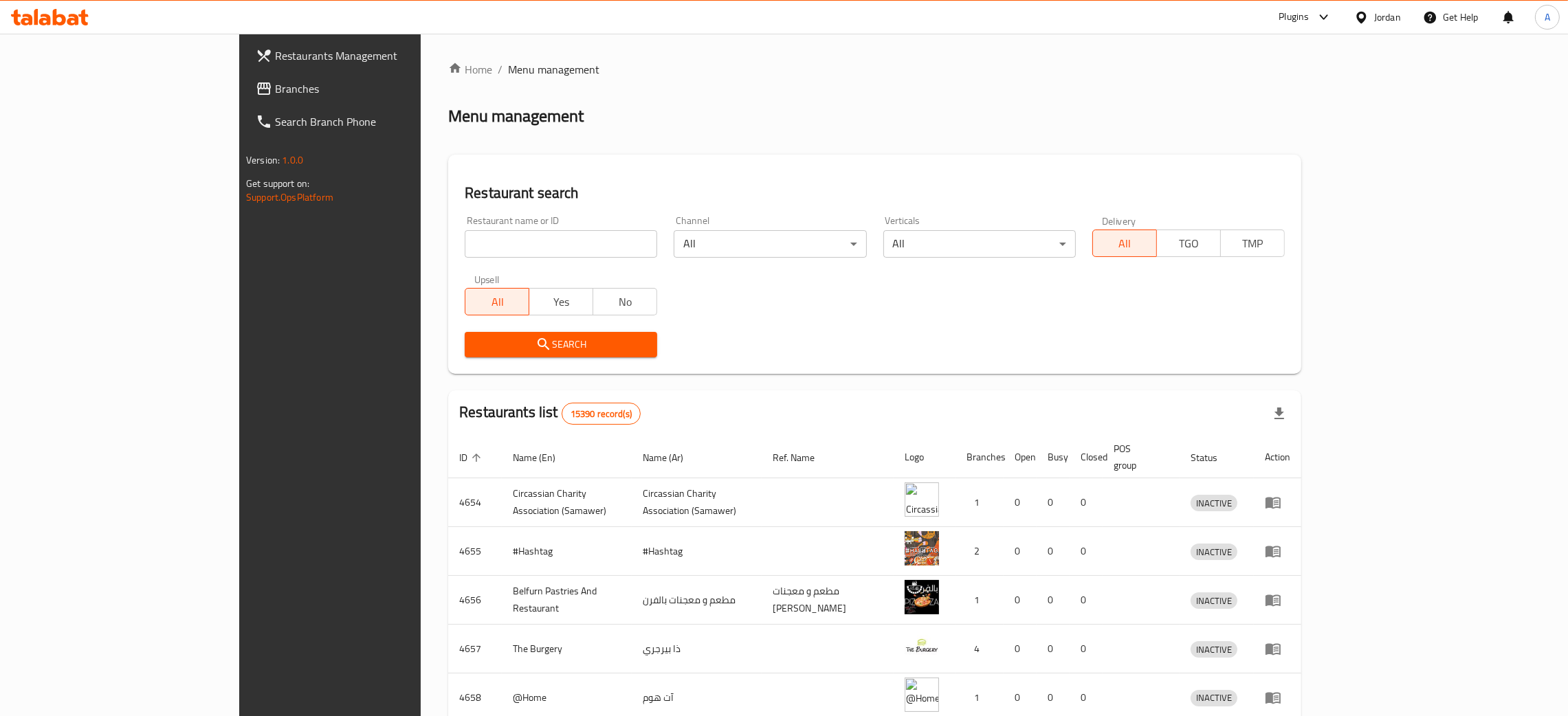
click at [467, 241] on input "search" at bounding box center [561, 244] width 193 height 27
paste input "ملحمة ومشاوي عزيز"
type input "ملحمة ومشاوي عزيز"
click button "Search" at bounding box center [561, 344] width 193 height 25
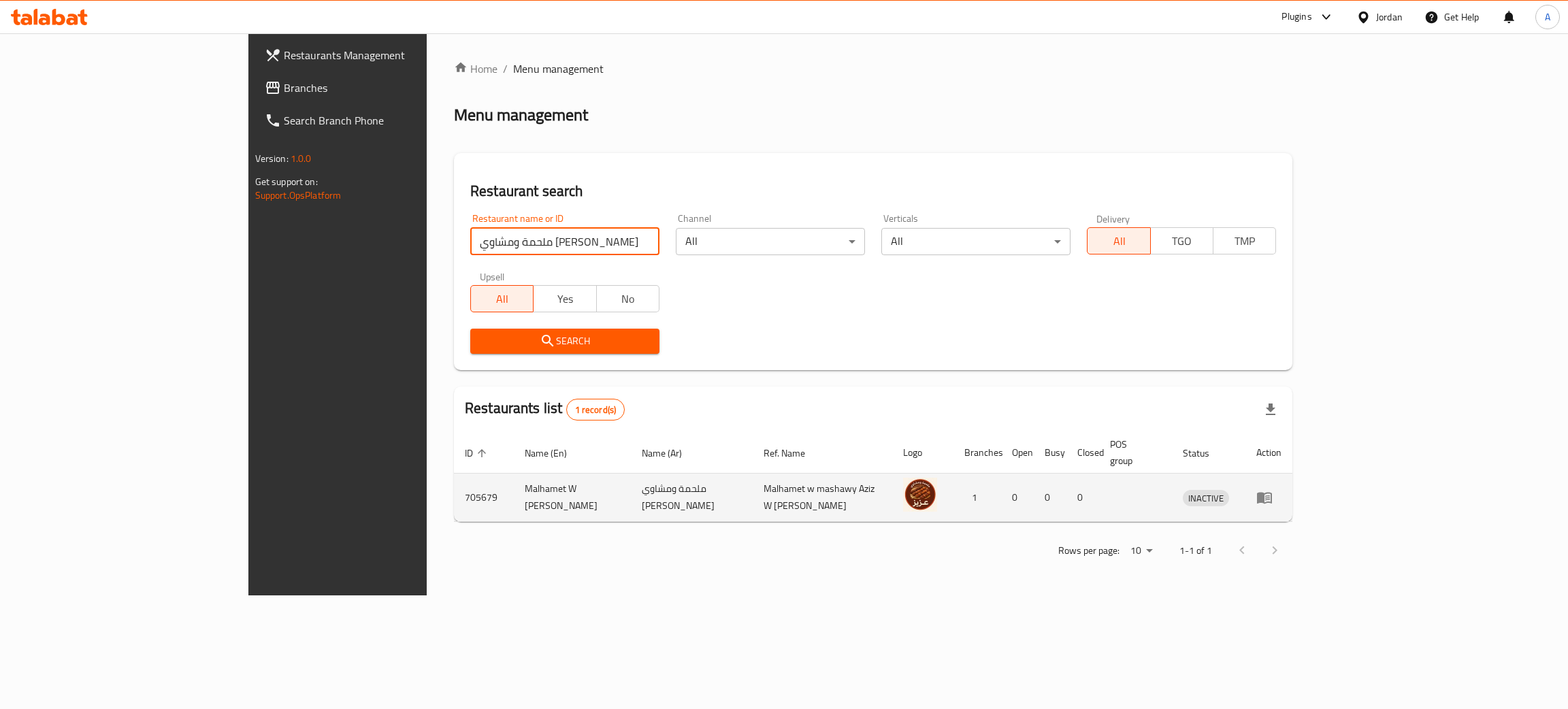
click at [1292, 481] on td "enhanced table" at bounding box center [1268, 497] width 47 height 48
click at [1272, 489] on icon "enhanced table" at bounding box center [1263, 497] width 16 height 16
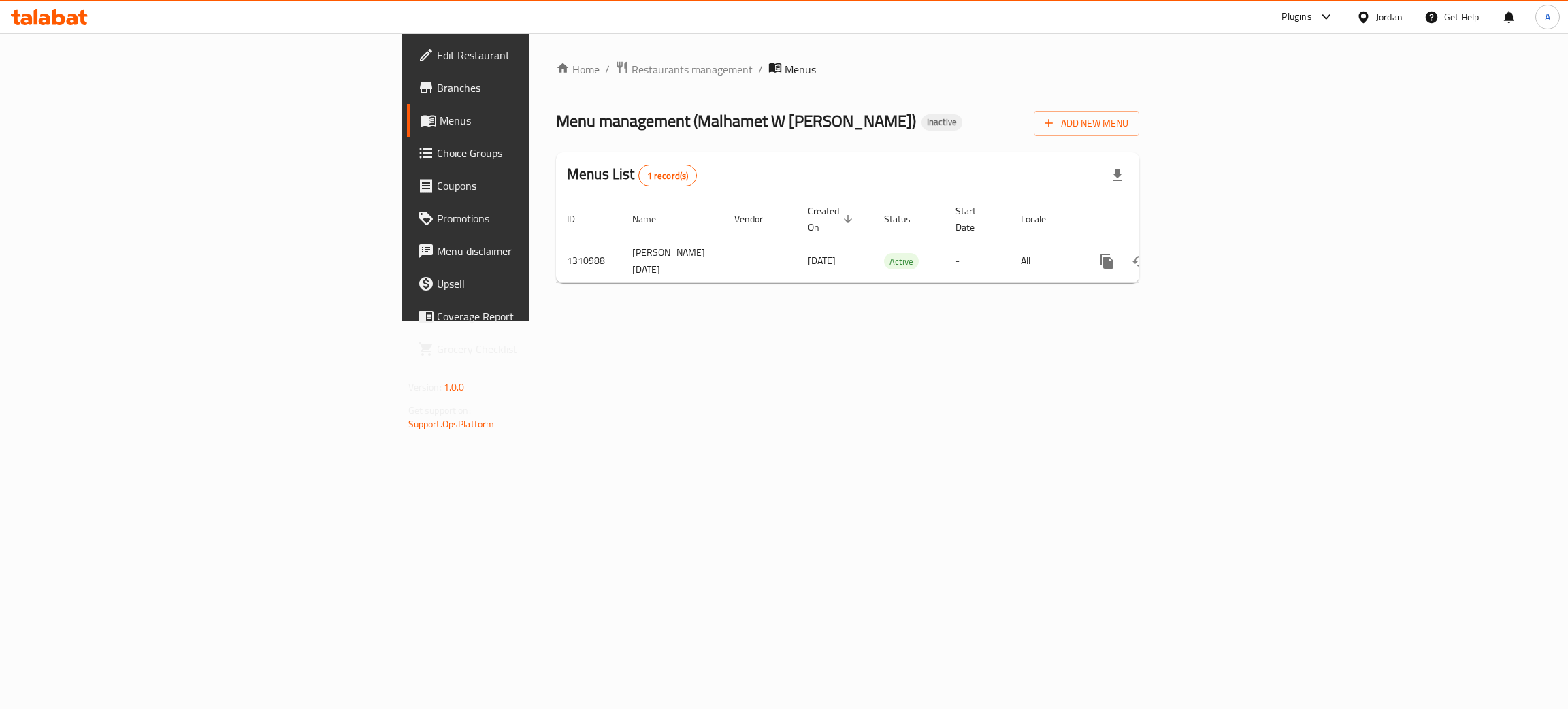
click at [437, 48] on span "Edit Restaurant" at bounding box center [545, 55] width 216 height 16
click at [1213, 251] on icon "enhanced table" at bounding box center [1205, 259] width 16 height 16
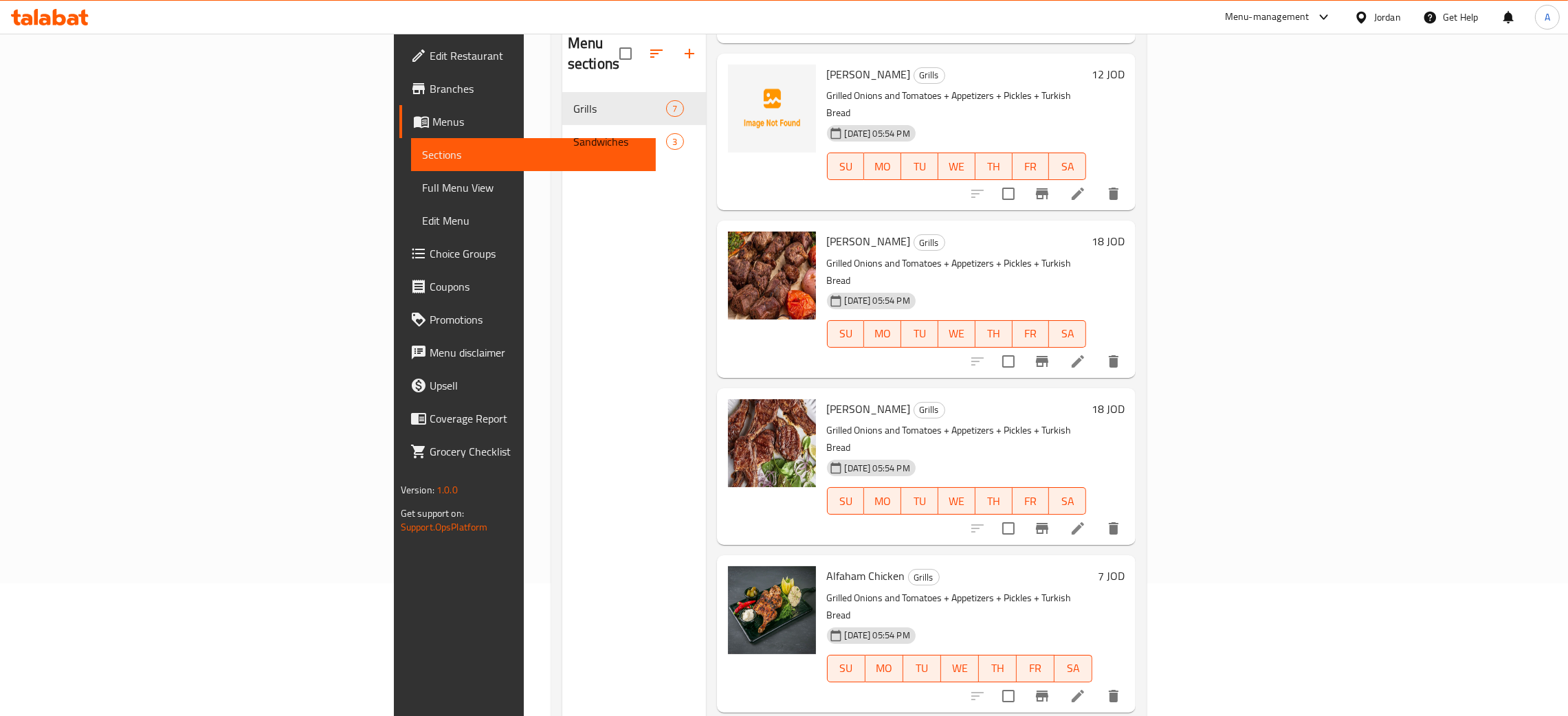
scroll to position [194, 0]
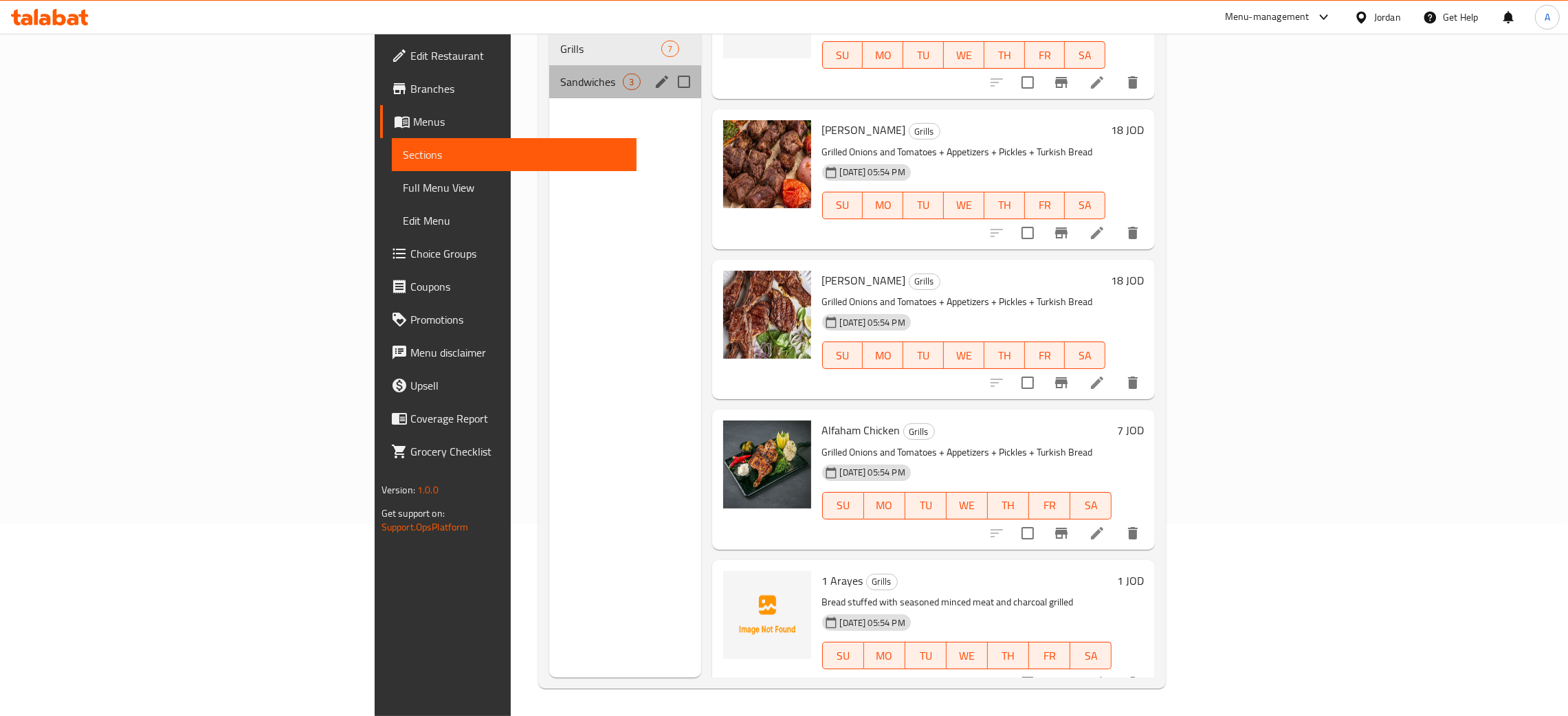
click at [549, 71] on div "Sandwiches 3" at bounding box center [624, 82] width 151 height 33
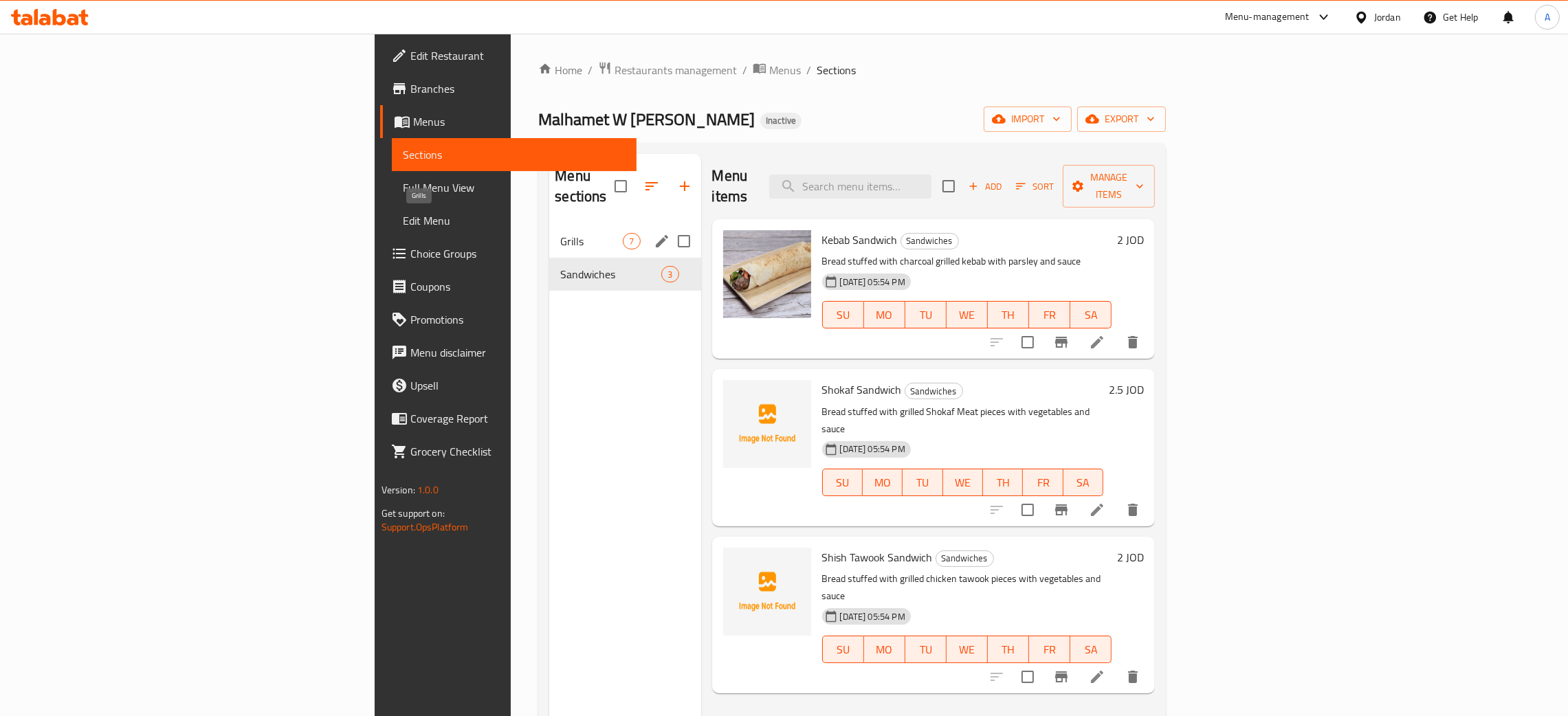
click at [560, 233] on span "Grills" at bounding box center [591, 240] width 62 height 17
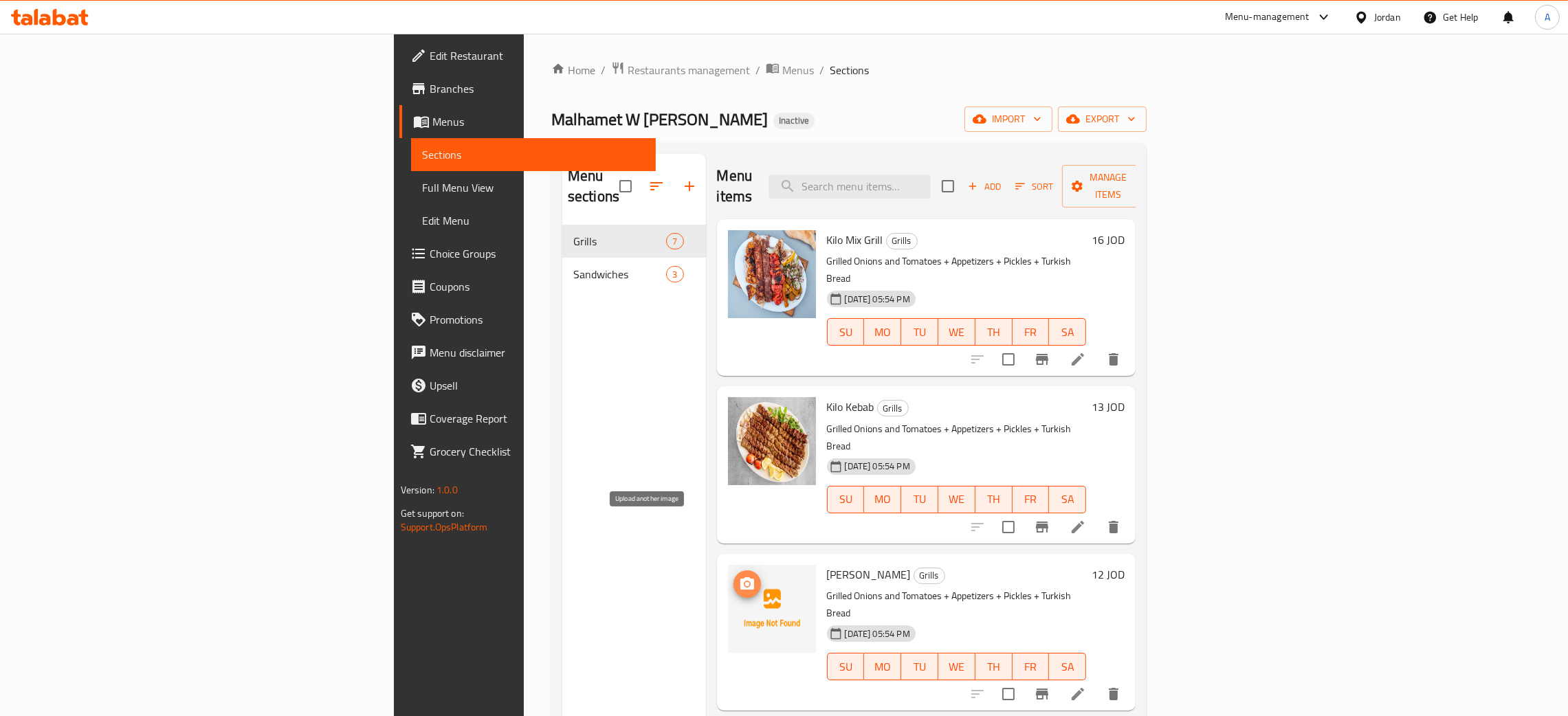
click at [745, 582] on circle "upload picture" at bounding box center [747, 584] width 4 height 4
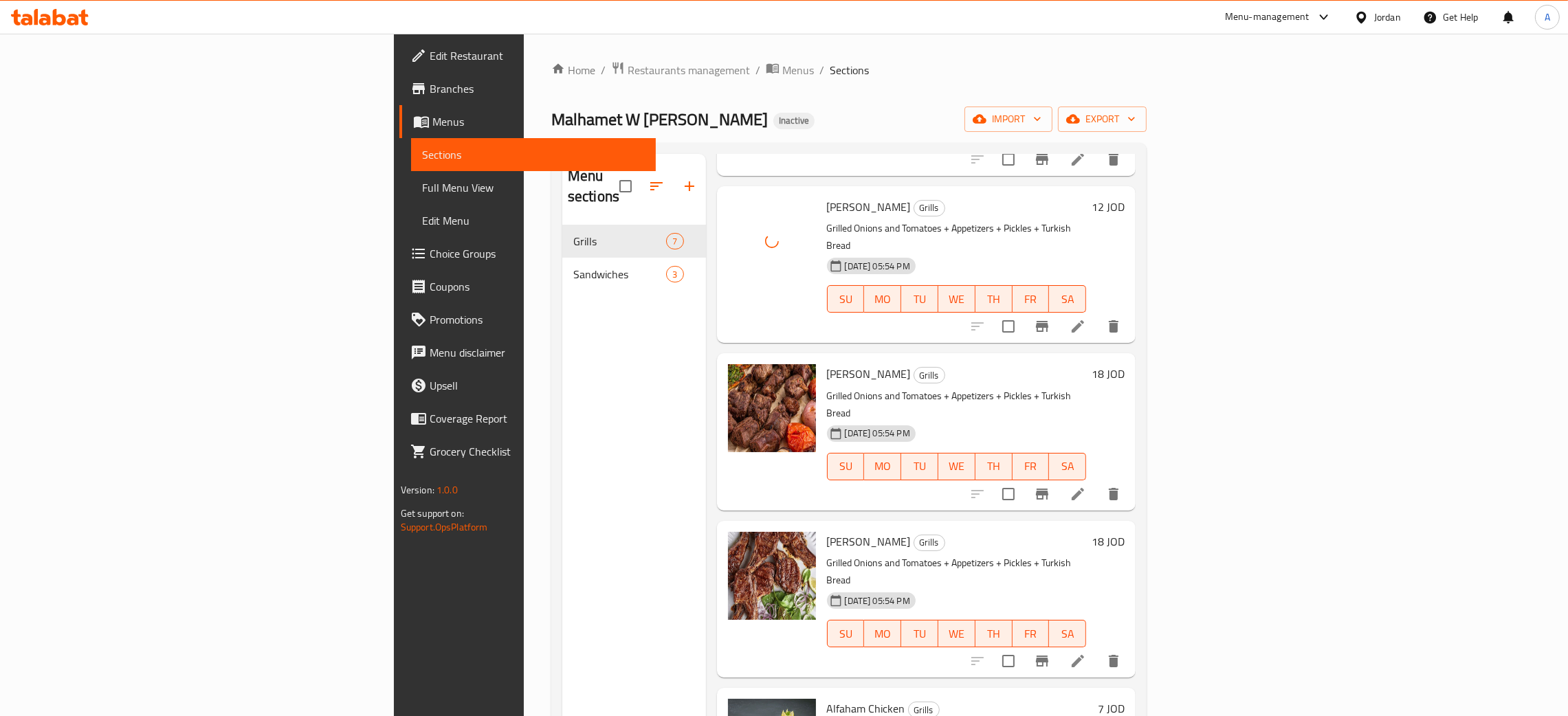
scroll to position [194, 0]
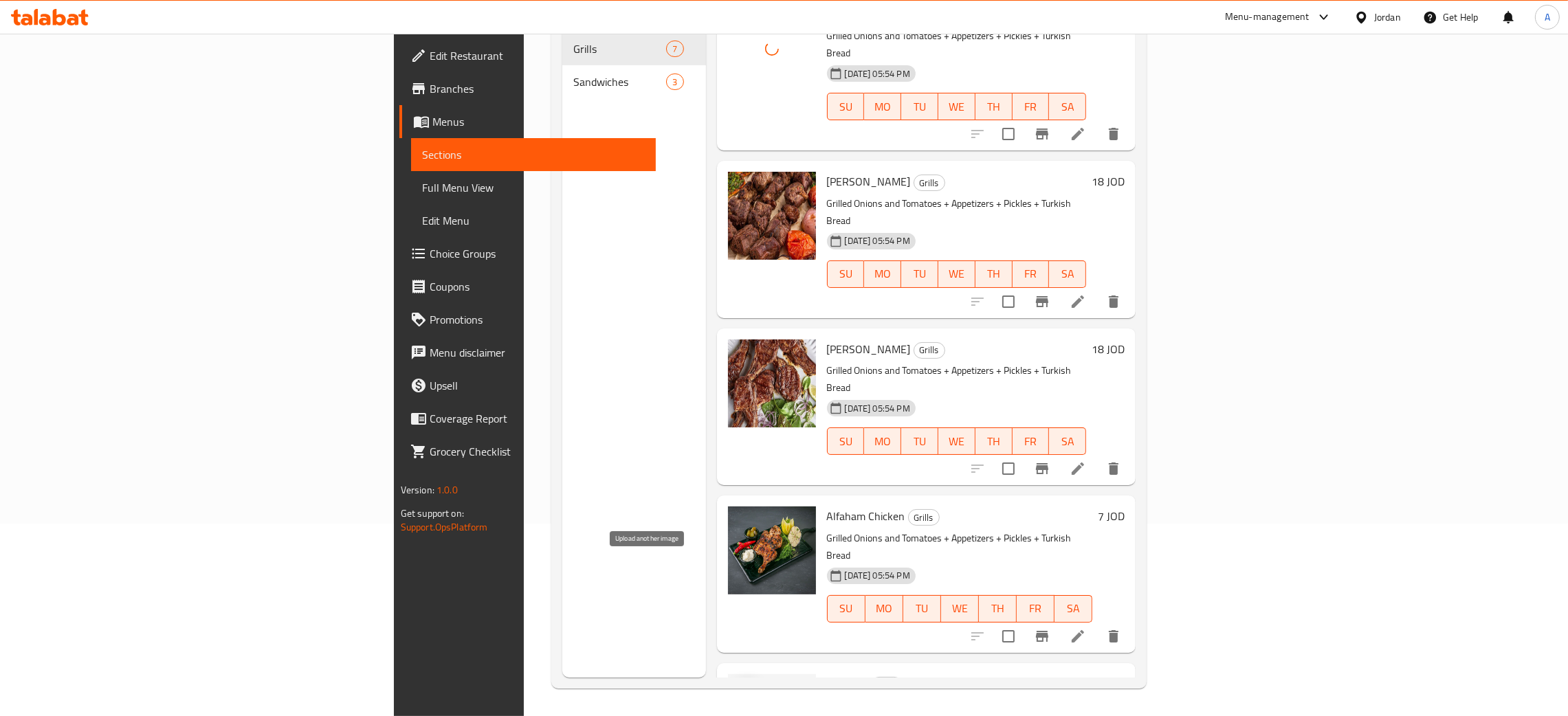
click at [740, 686] on icon "upload picture" at bounding box center [747, 692] width 14 height 13
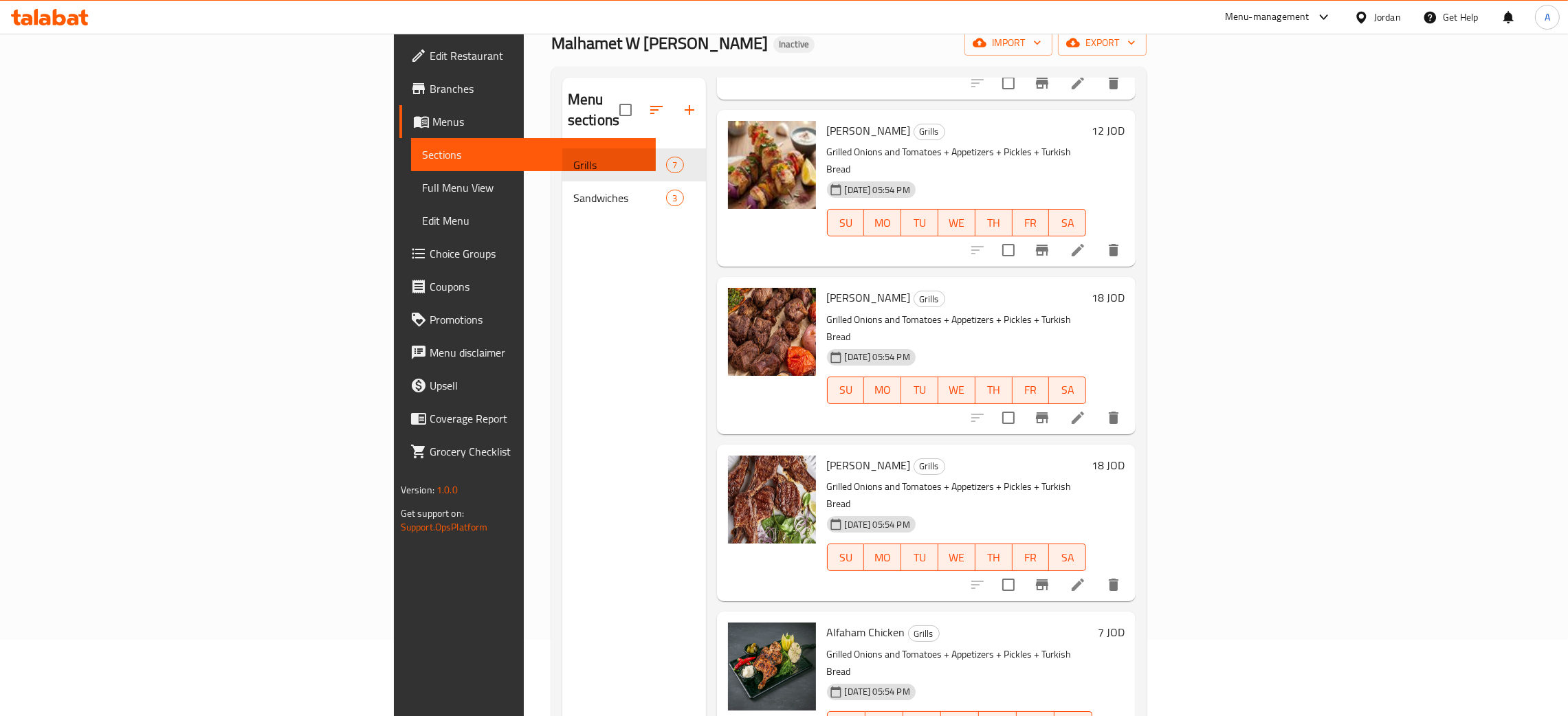
scroll to position [0, 0]
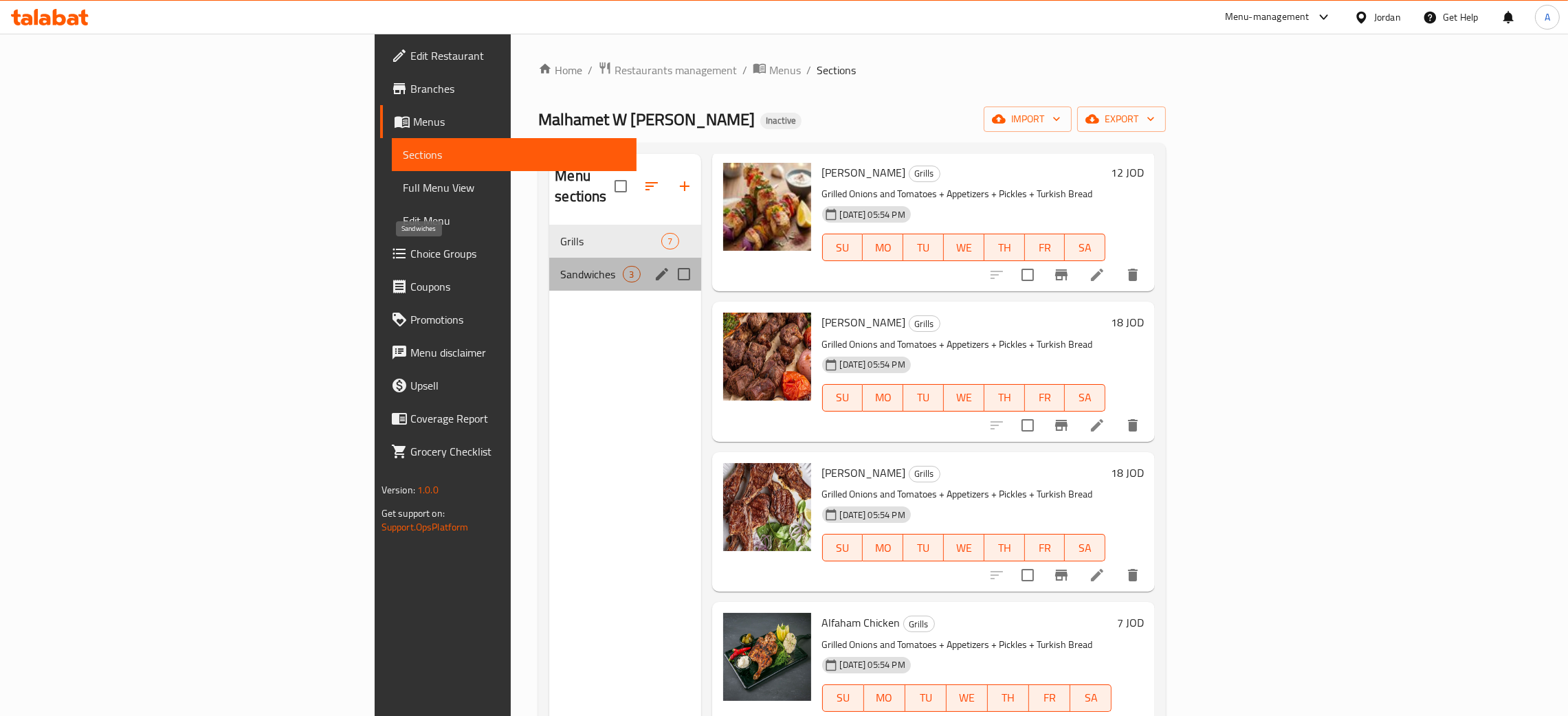
click at [560, 266] on span "Sandwiches" at bounding box center [591, 273] width 62 height 17
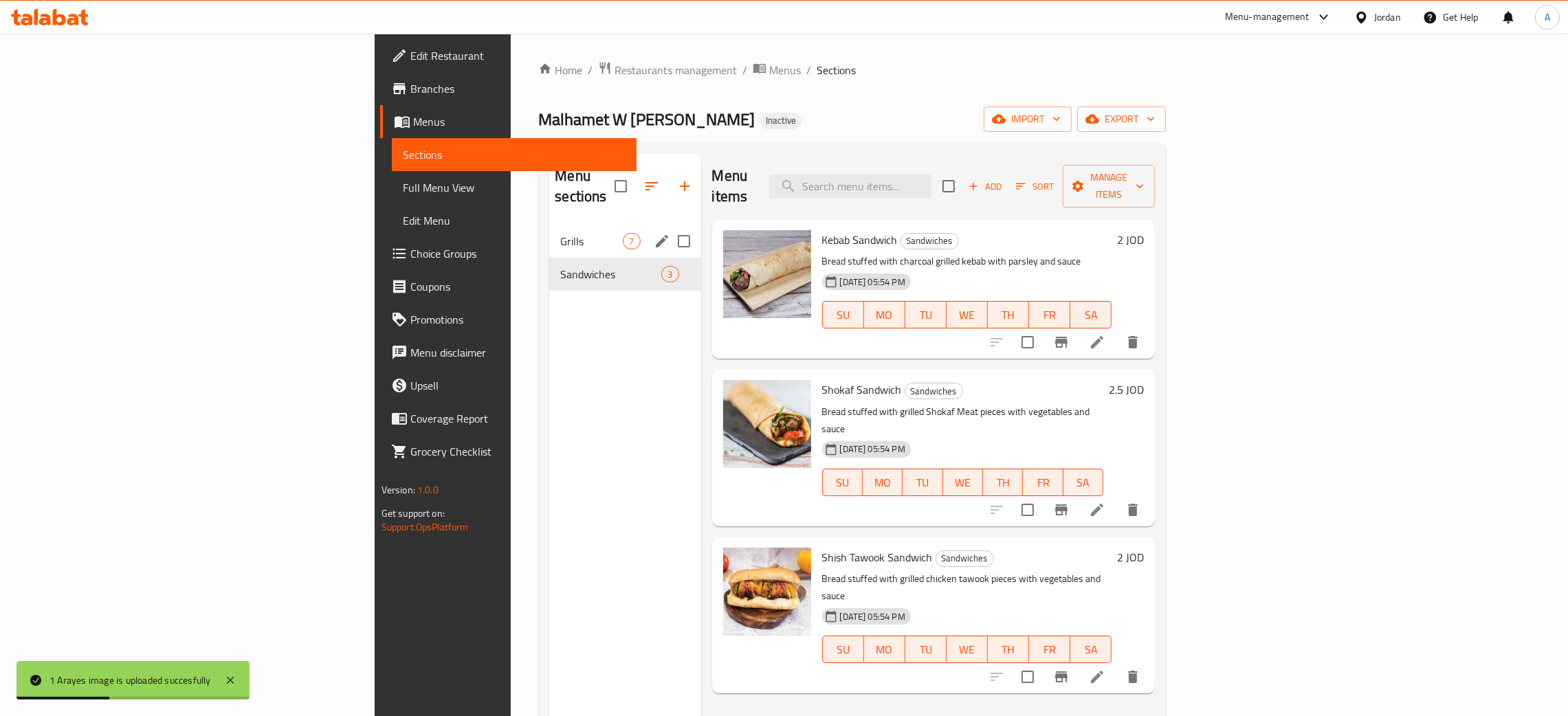
click at [549, 230] on div "Grills 7" at bounding box center [624, 241] width 151 height 33
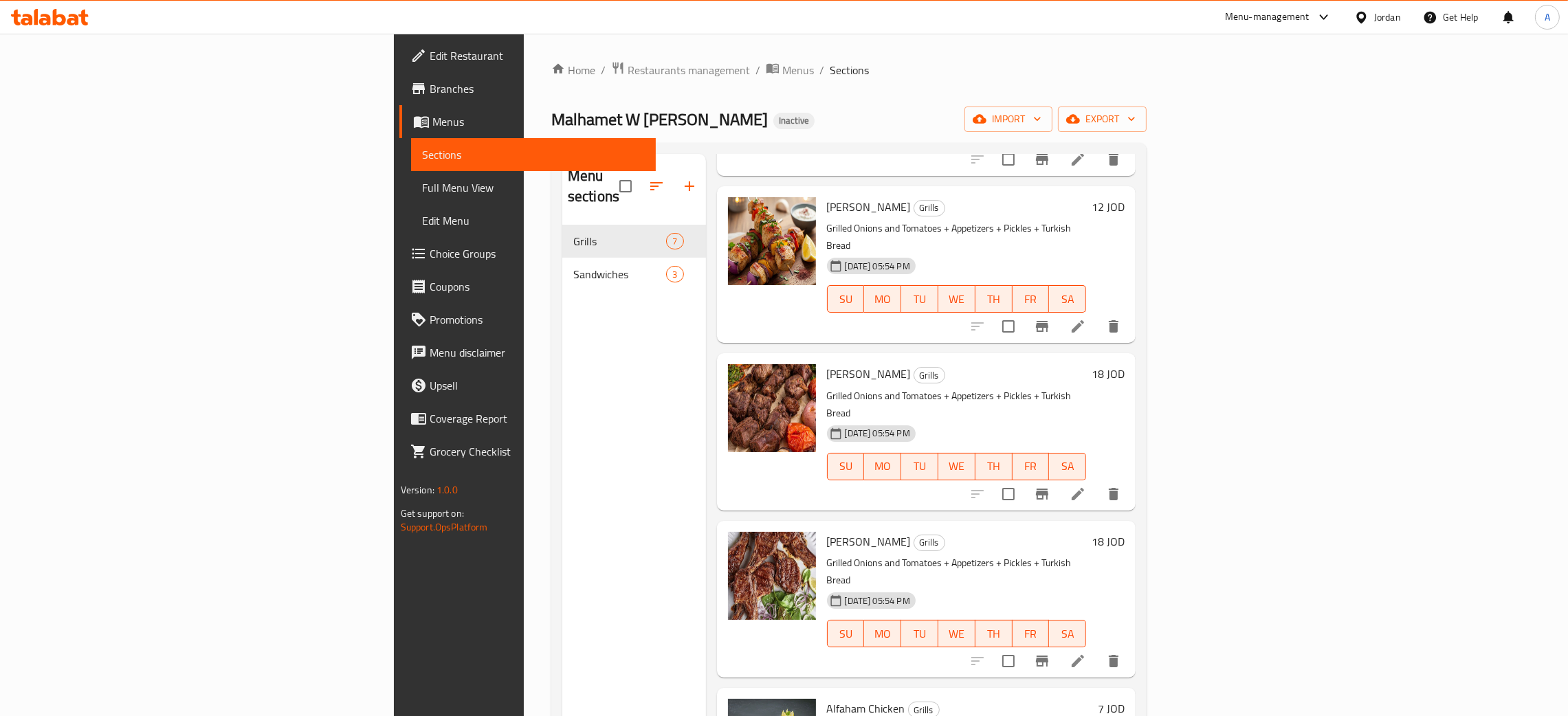
click at [1379, 18] on div "Jordan" at bounding box center [1388, 18] width 27 height 16
click at [1255, 353] on div "[GEOGRAPHIC_DATA]" at bounding box center [1251, 361] width 91 height 16
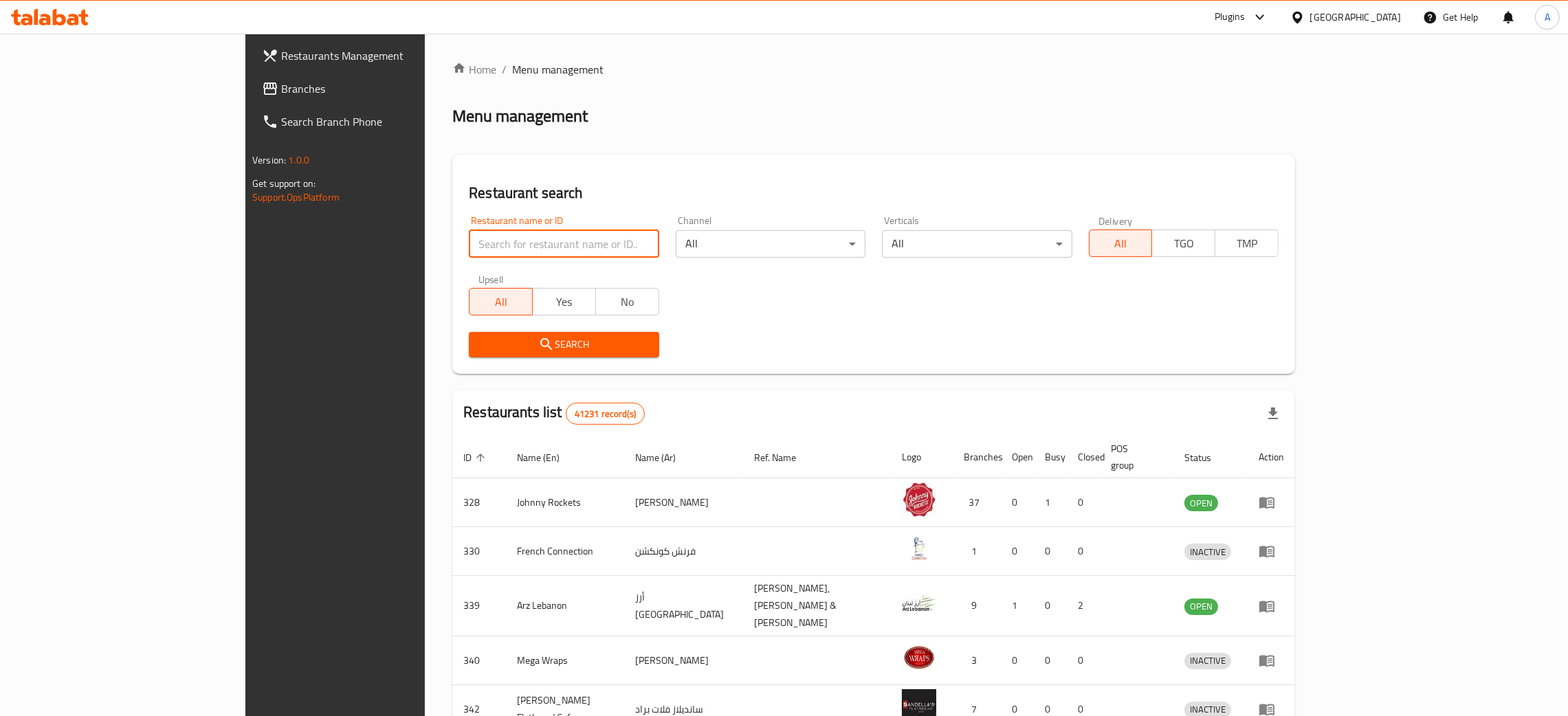
click at [484, 242] on input "search" at bounding box center [564, 244] width 190 height 27
paste input "QASR ALHALBI RESTAURANT"
type input "QASR ALHALBI RESTAURANT"
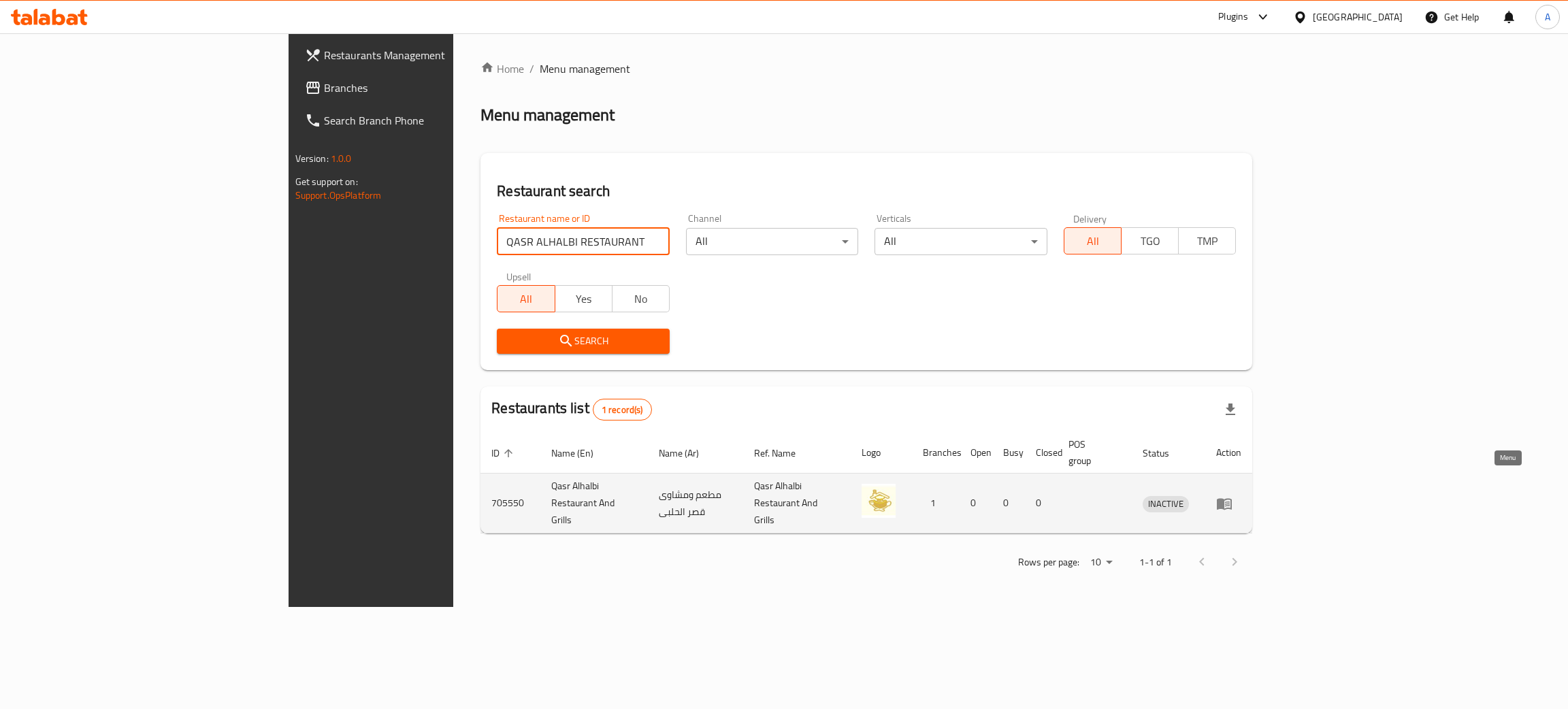
click at [1233, 495] on icon "enhanced table" at bounding box center [1224, 503] width 16 height 16
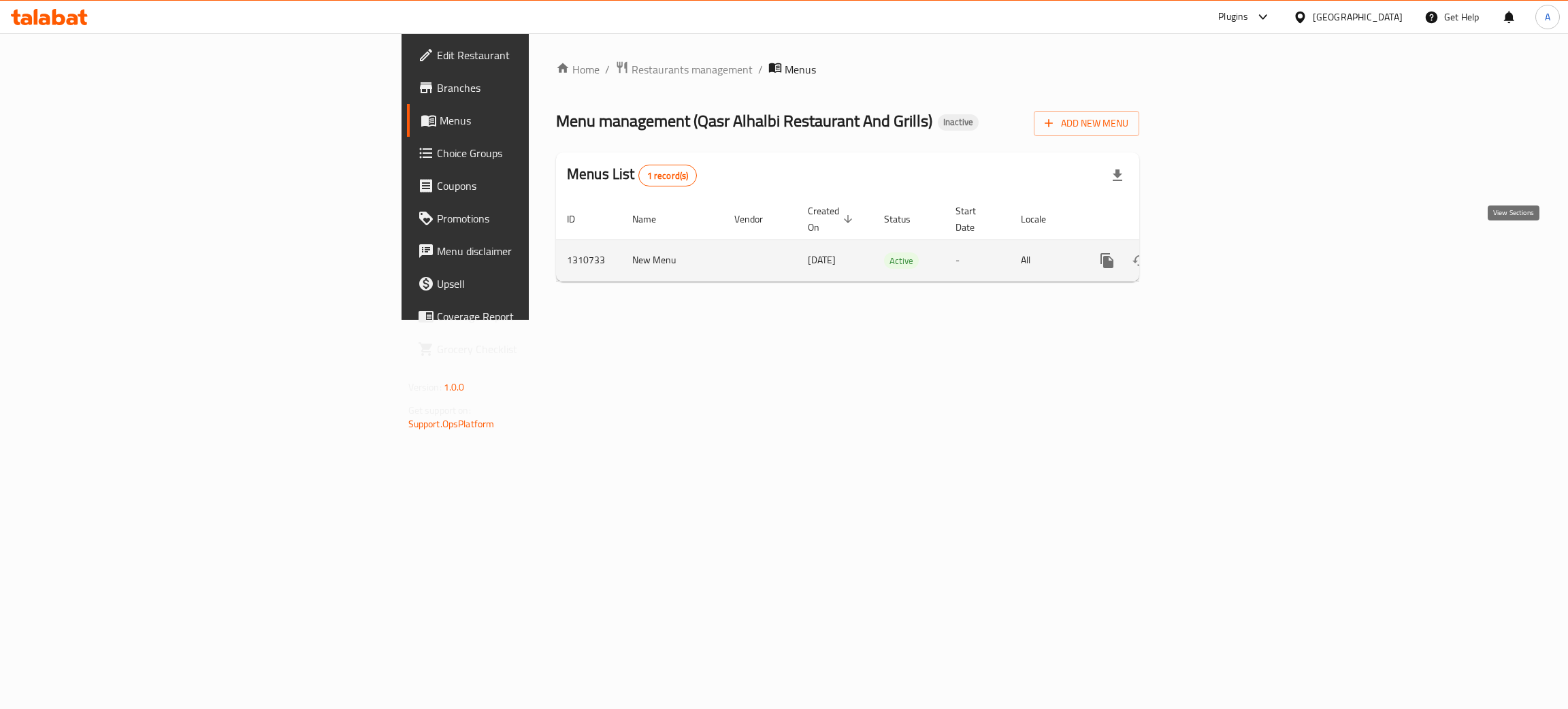
click at [1213, 252] on icon "enhanced table" at bounding box center [1205, 260] width 16 height 16
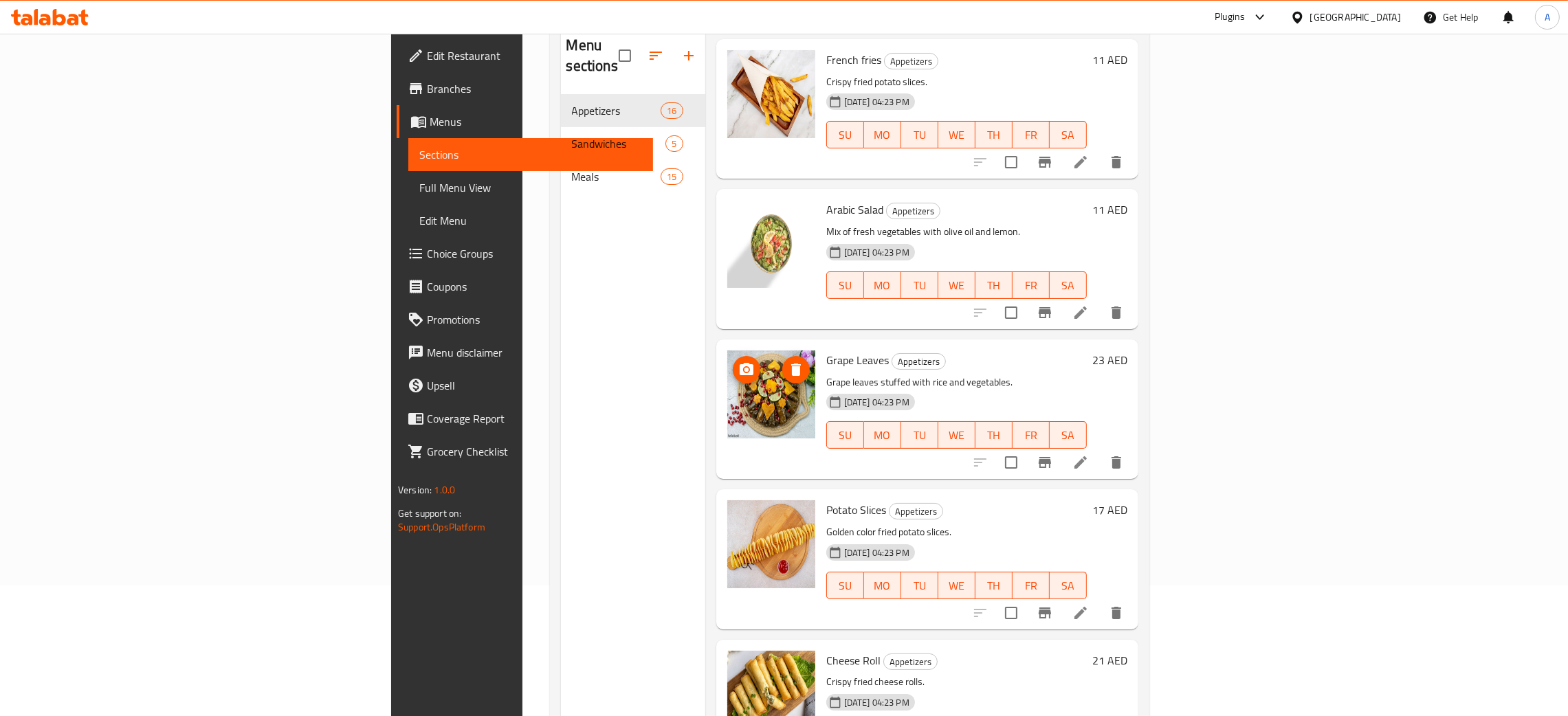
scroll to position [194, 0]
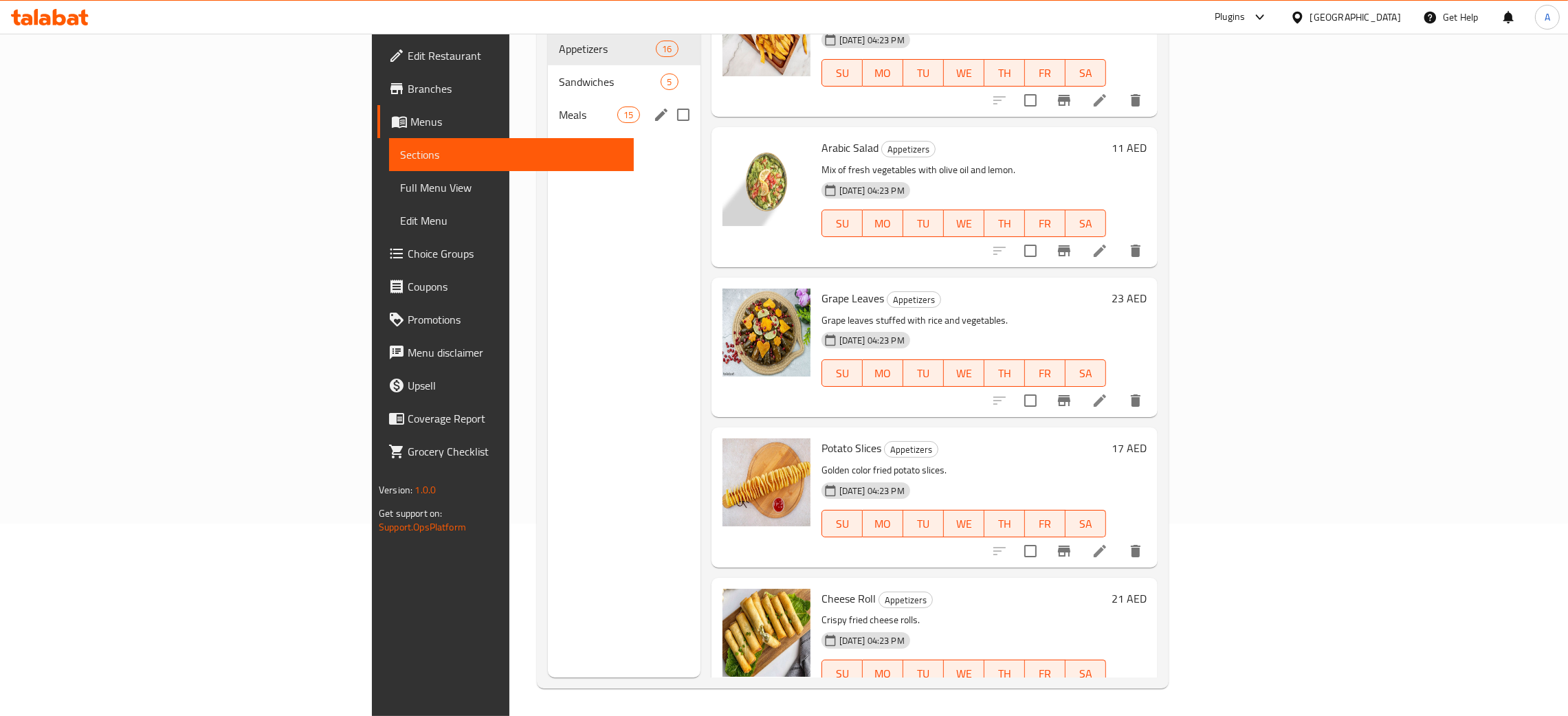
click at [559, 106] on span "Meals" at bounding box center [588, 114] width 58 height 17
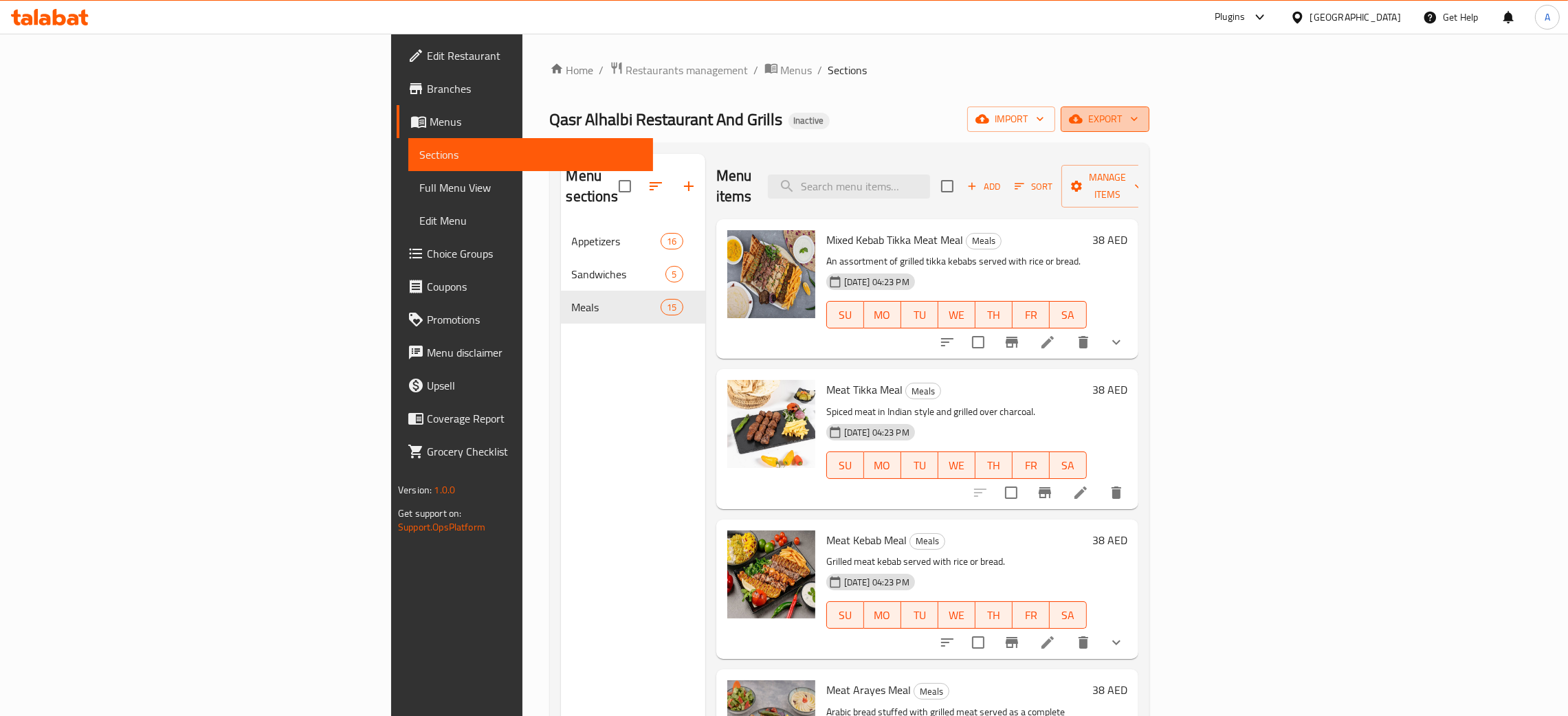
click at [1141, 118] on icon "button" at bounding box center [1134, 119] width 14 height 14
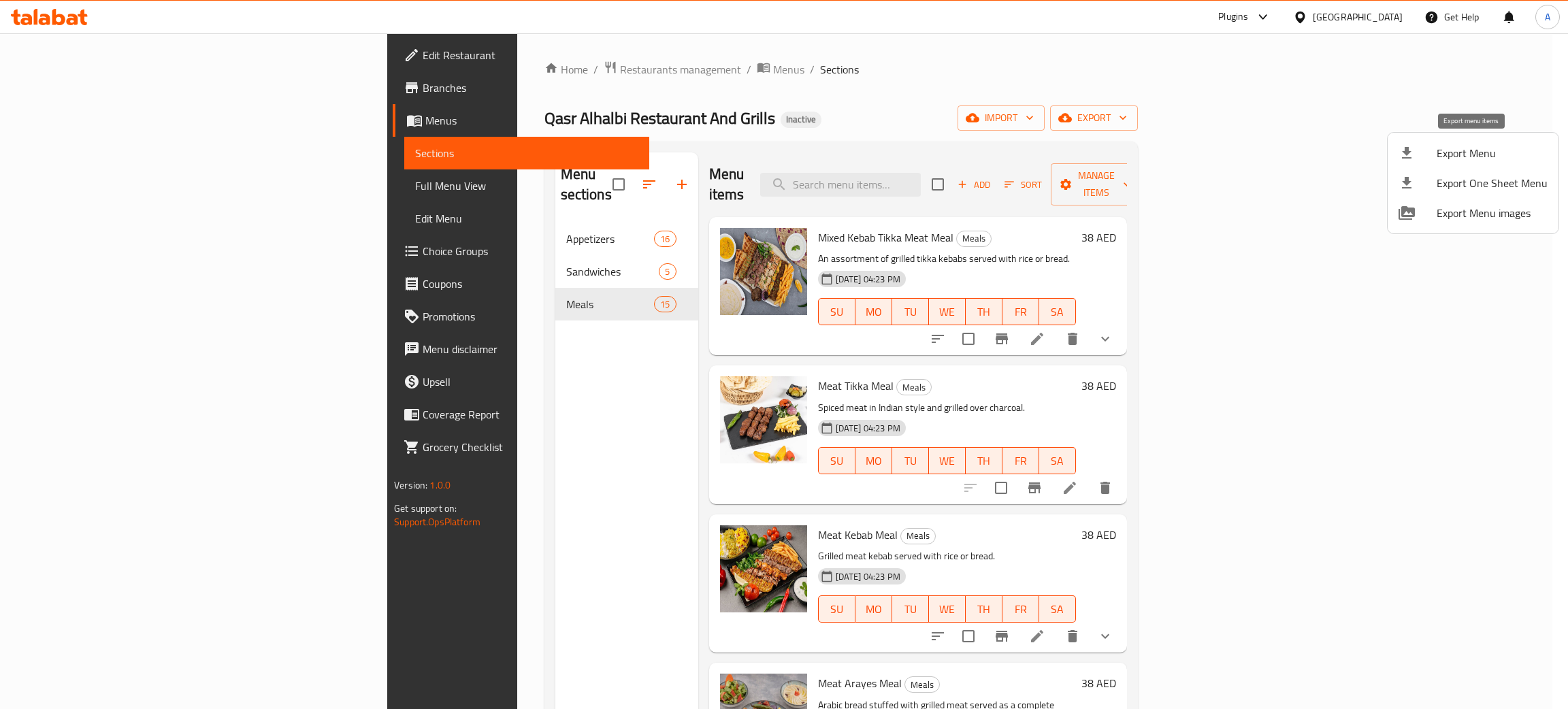
click at [1451, 163] on li "Export Menu" at bounding box center [1473, 152] width 171 height 30
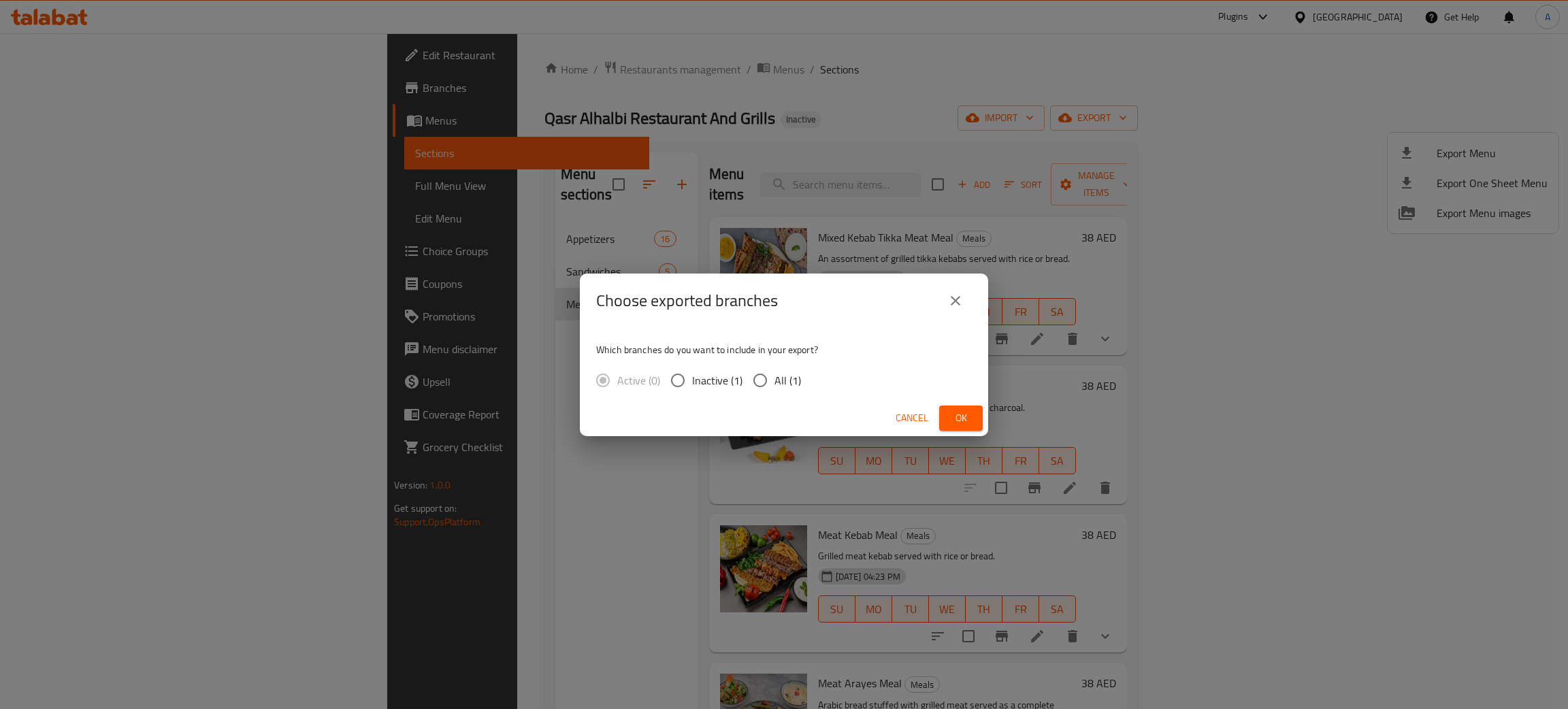
click at [966, 415] on span "Ok" at bounding box center [961, 418] width 22 height 17
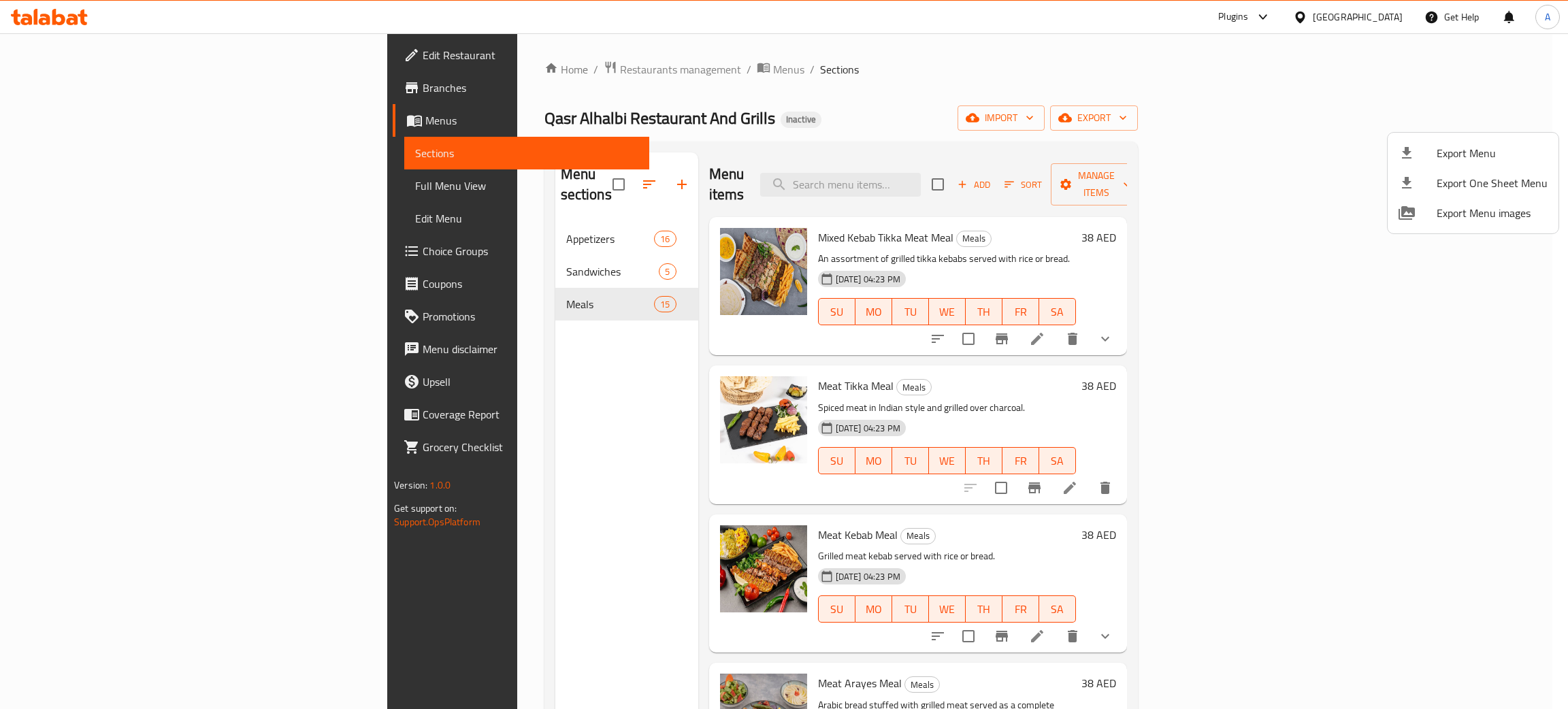
click at [61, 48] on div at bounding box center [784, 354] width 1568 height 709
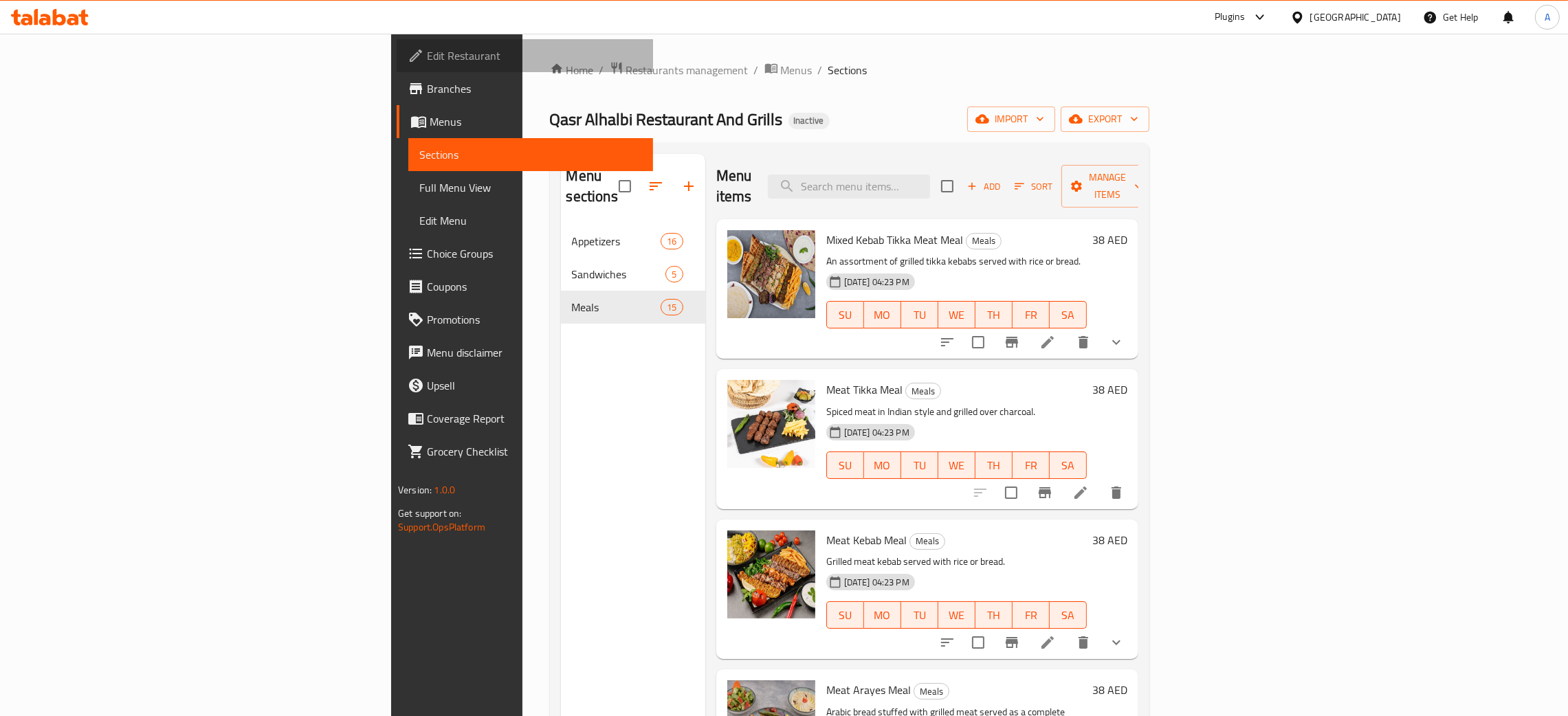
click at [426, 52] on span "Edit Restaurant" at bounding box center [533, 55] width 215 height 17
